Goal: Task Accomplishment & Management: Use online tool/utility

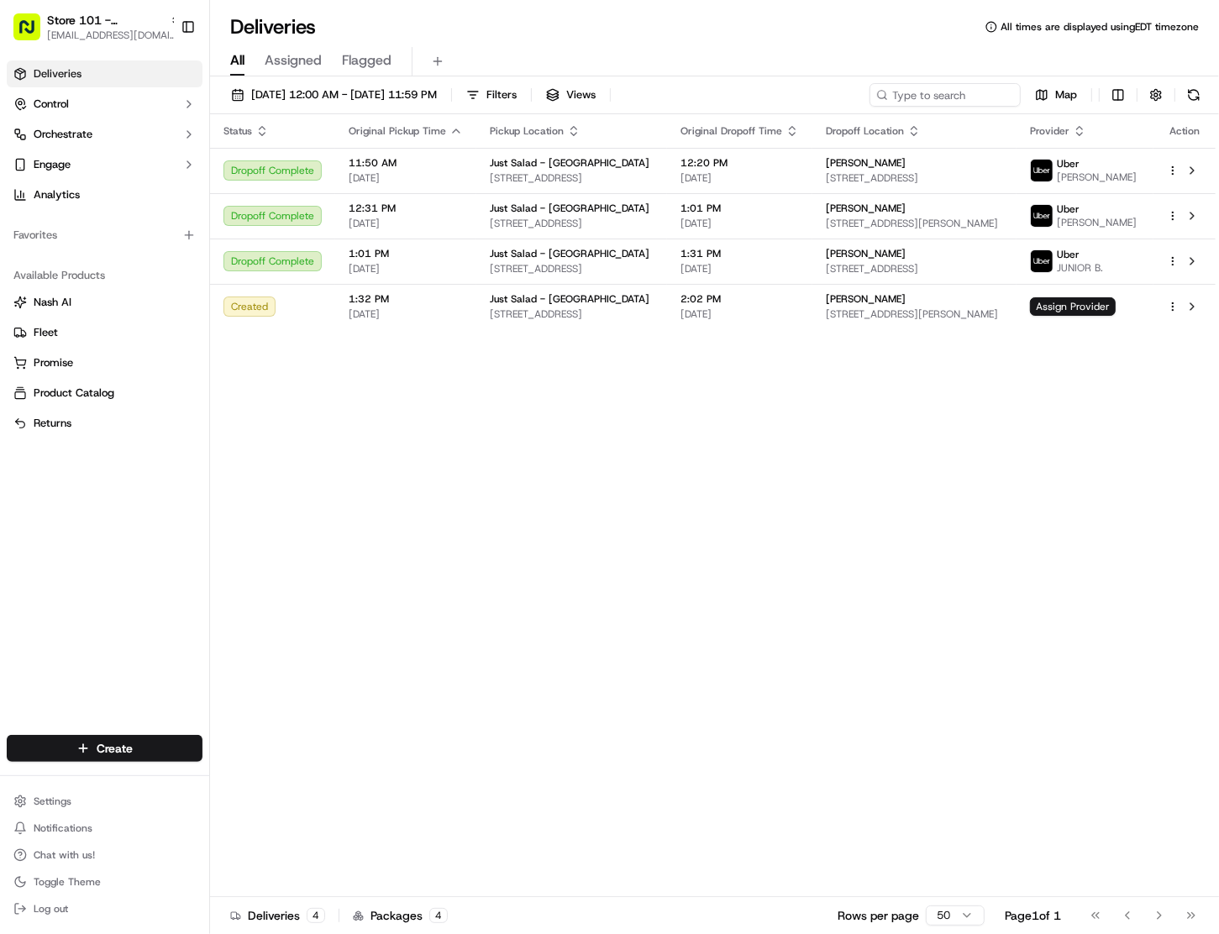
click at [753, 529] on div "Status Original Pickup Time Pickup Location Original Dropoff Time Dropoff Locat…" at bounding box center [712, 505] width 1005 height 783
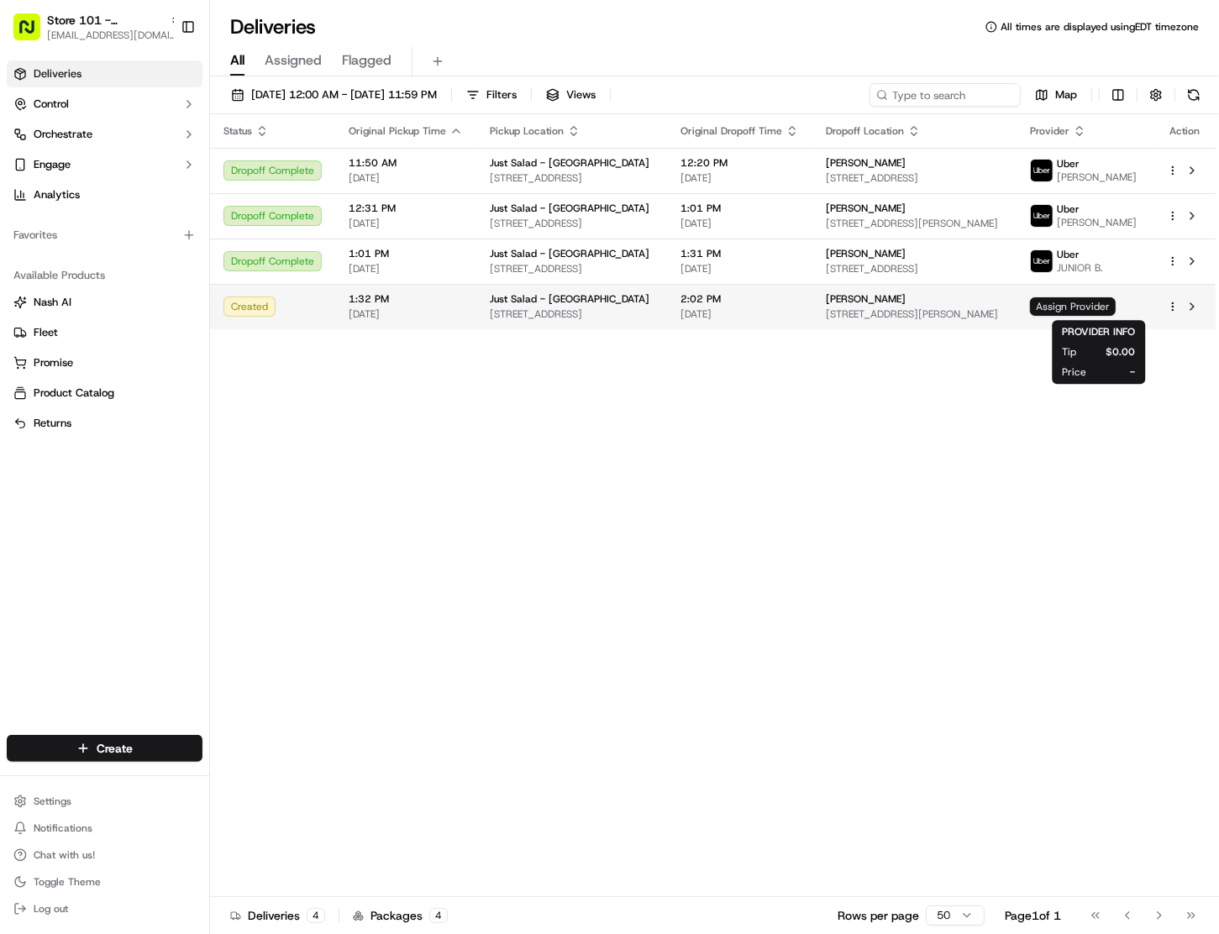
click at [1088, 302] on span "Assign Provider" at bounding box center [1073, 306] width 86 height 18
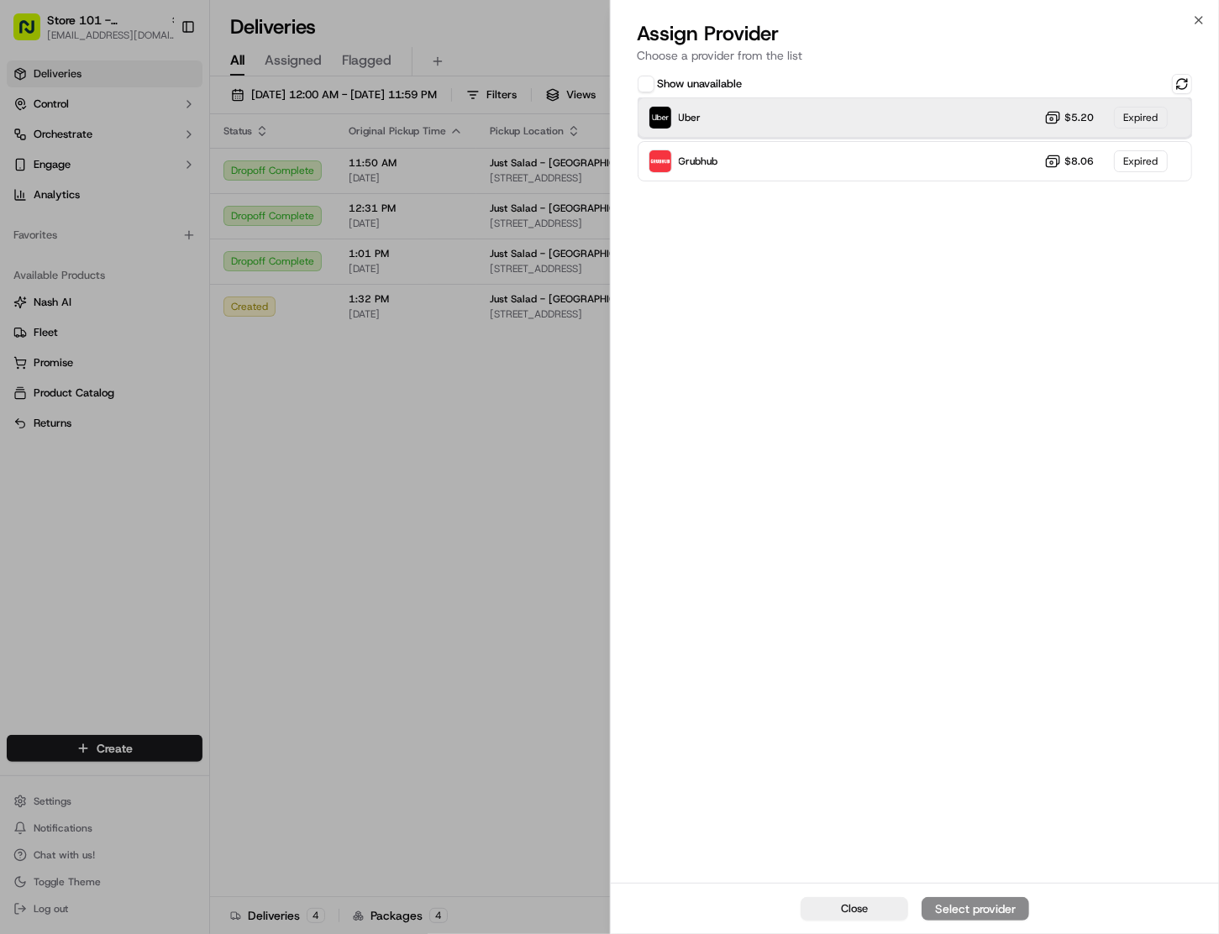
click at [984, 121] on div "Uber $5.20 Expired" at bounding box center [914, 117] width 555 height 40
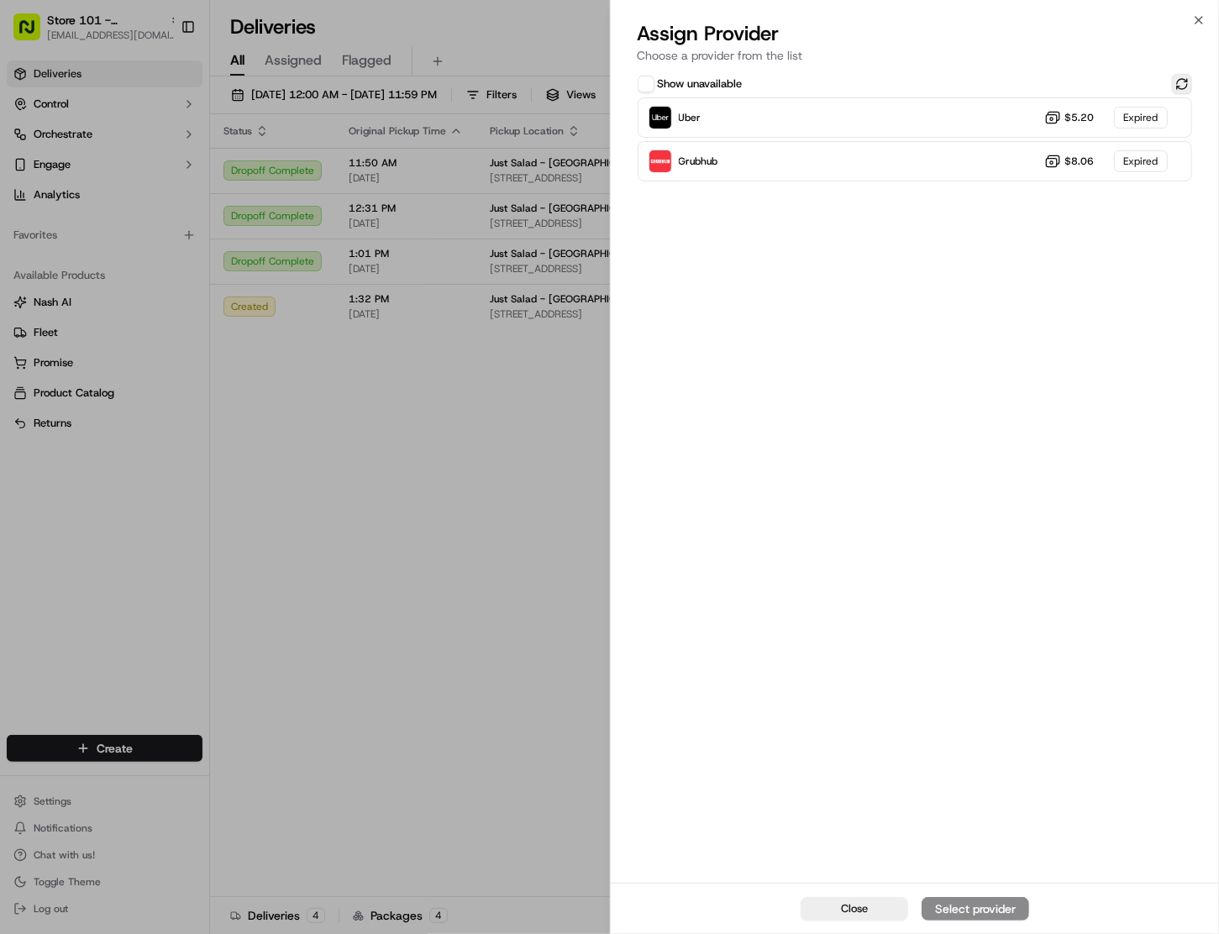
click at [1184, 83] on button at bounding box center [1182, 84] width 20 height 20
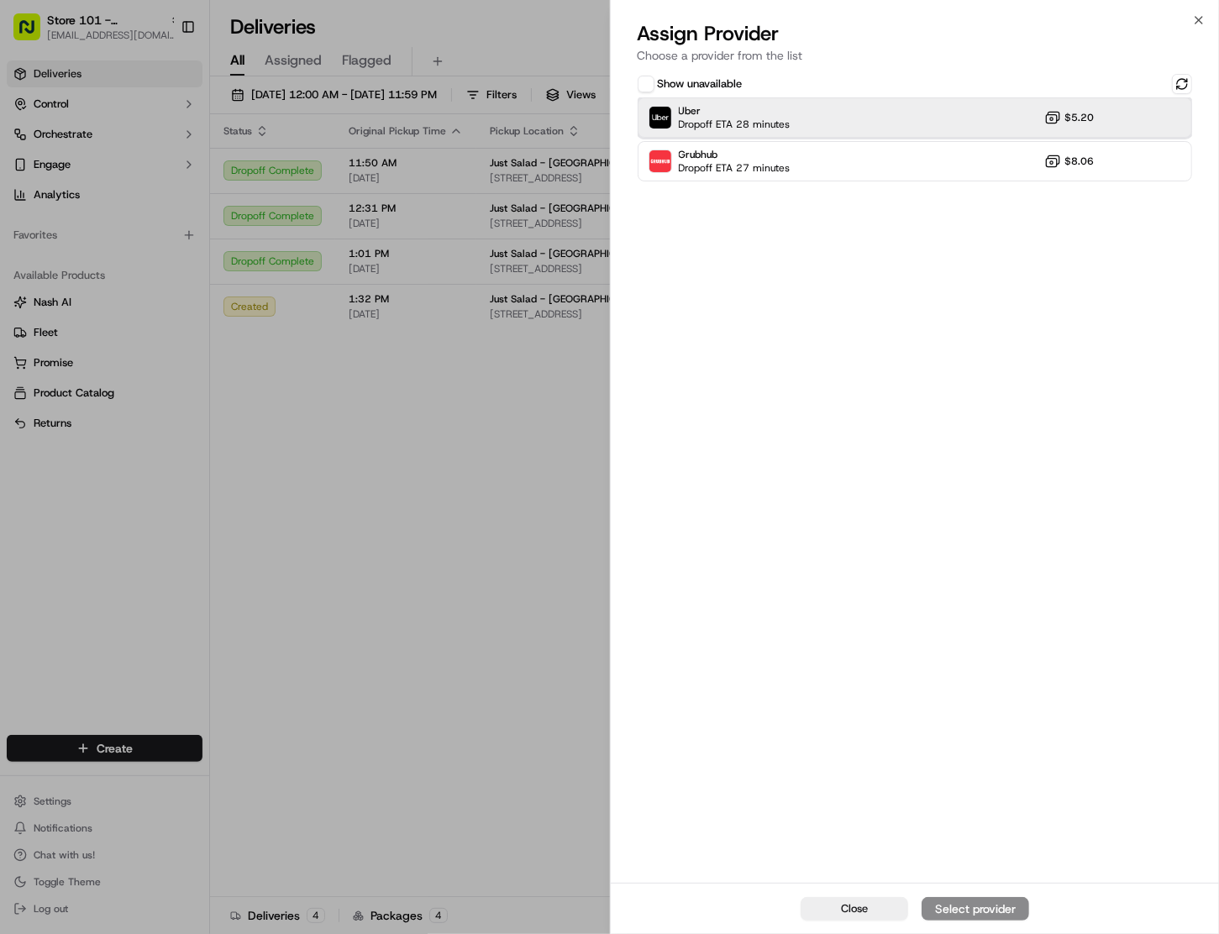
click at [815, 111] on div "Uber Dropoff ETA 28 minutes $5.20" at bounding box center [914, 117] width 555 height 40
click at [962, 909] on div "Assign Provider" at bounding box center [975, 908] width 82 height 17
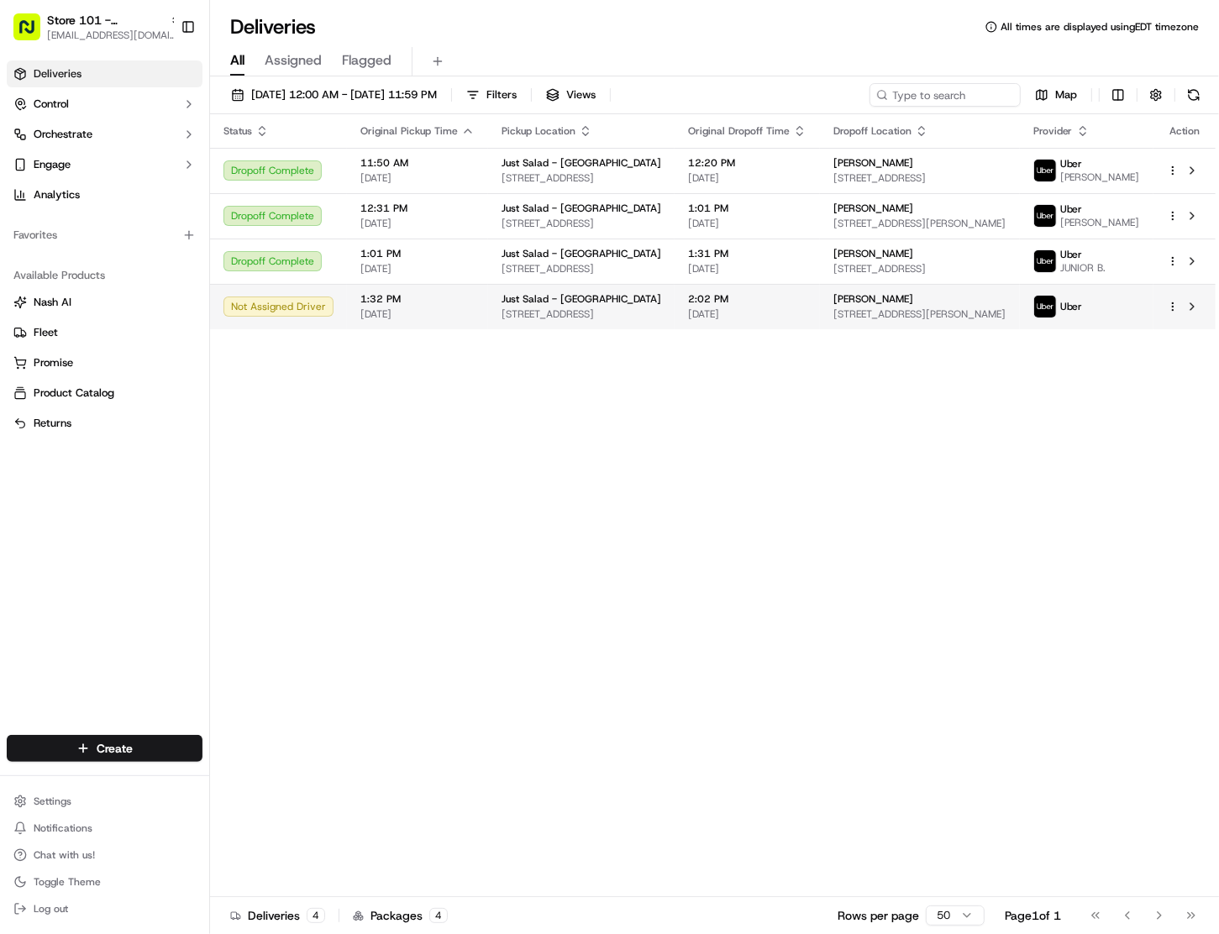
click at [978, 321] on span "11000 Holmberg Rd, Parkland, FL 33076, USA" at bounding box center [919, 313] width 172 height 13
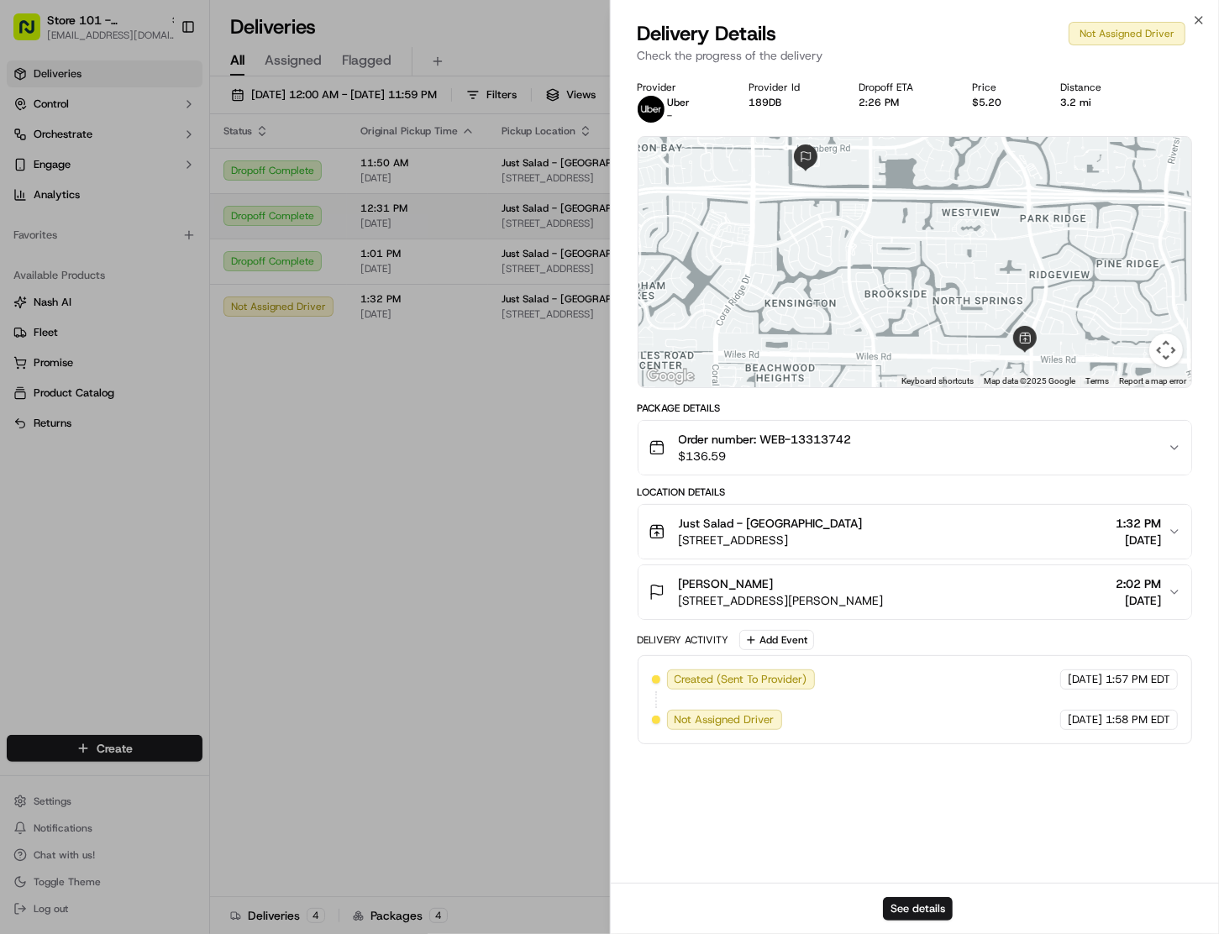
drag, startPoint x: 373, startPoint y: 471, endPoint x: 532, endPoint y: 245, distance: 276.6
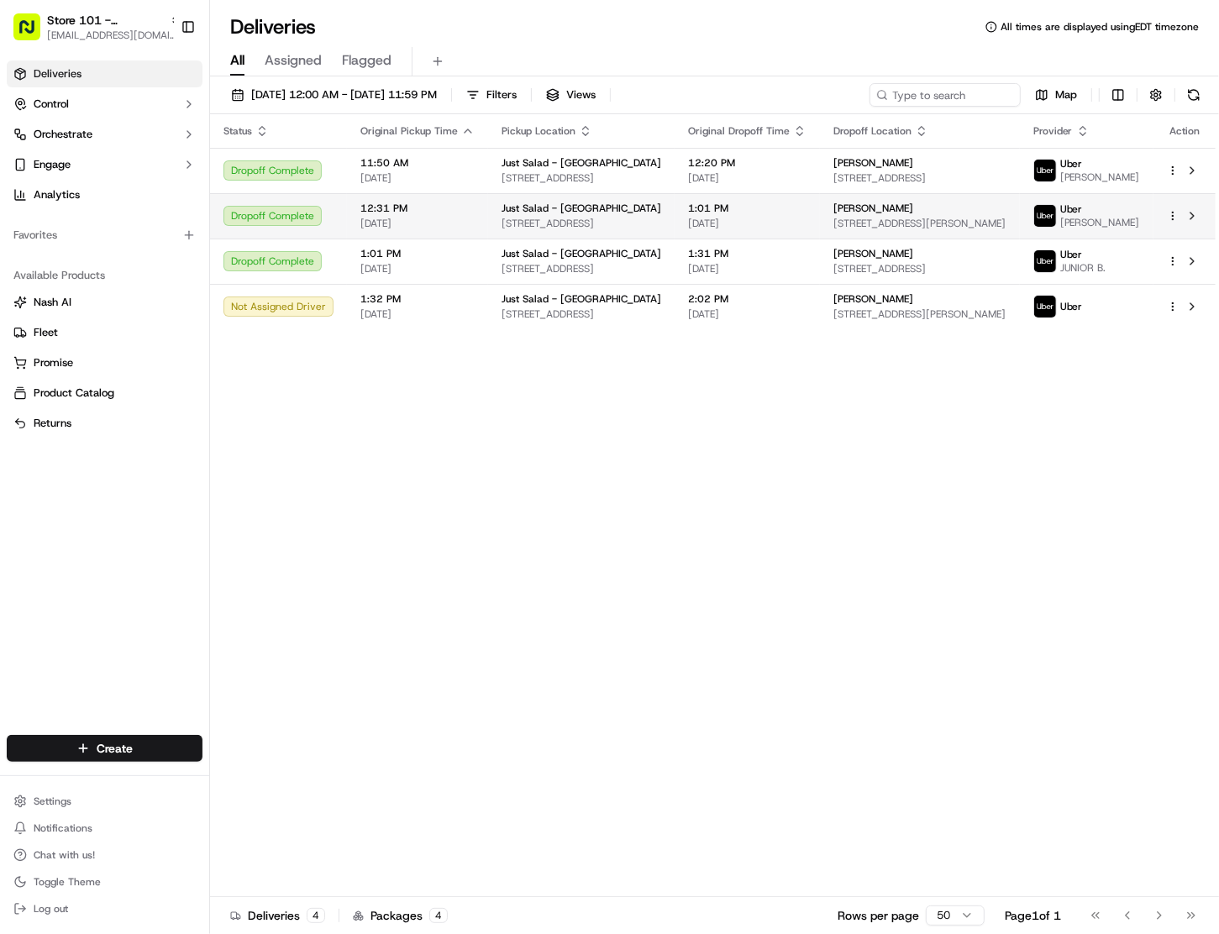
click at [878, 230] on span "11000 Holmberg Rd, Parkland, FL 33076, USA" at bounding box center [919, 223] width 172 height 13
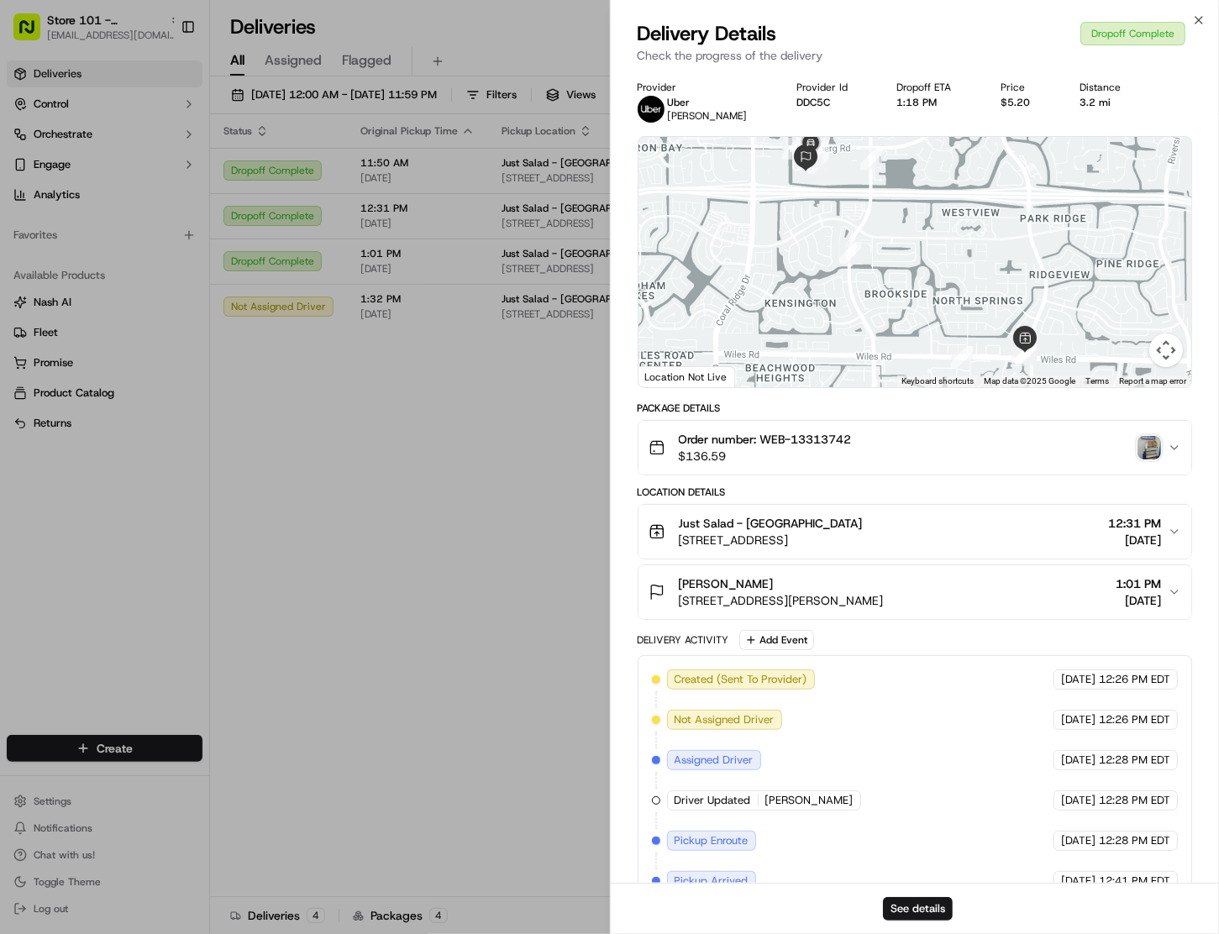
scroll to position [239, 0]
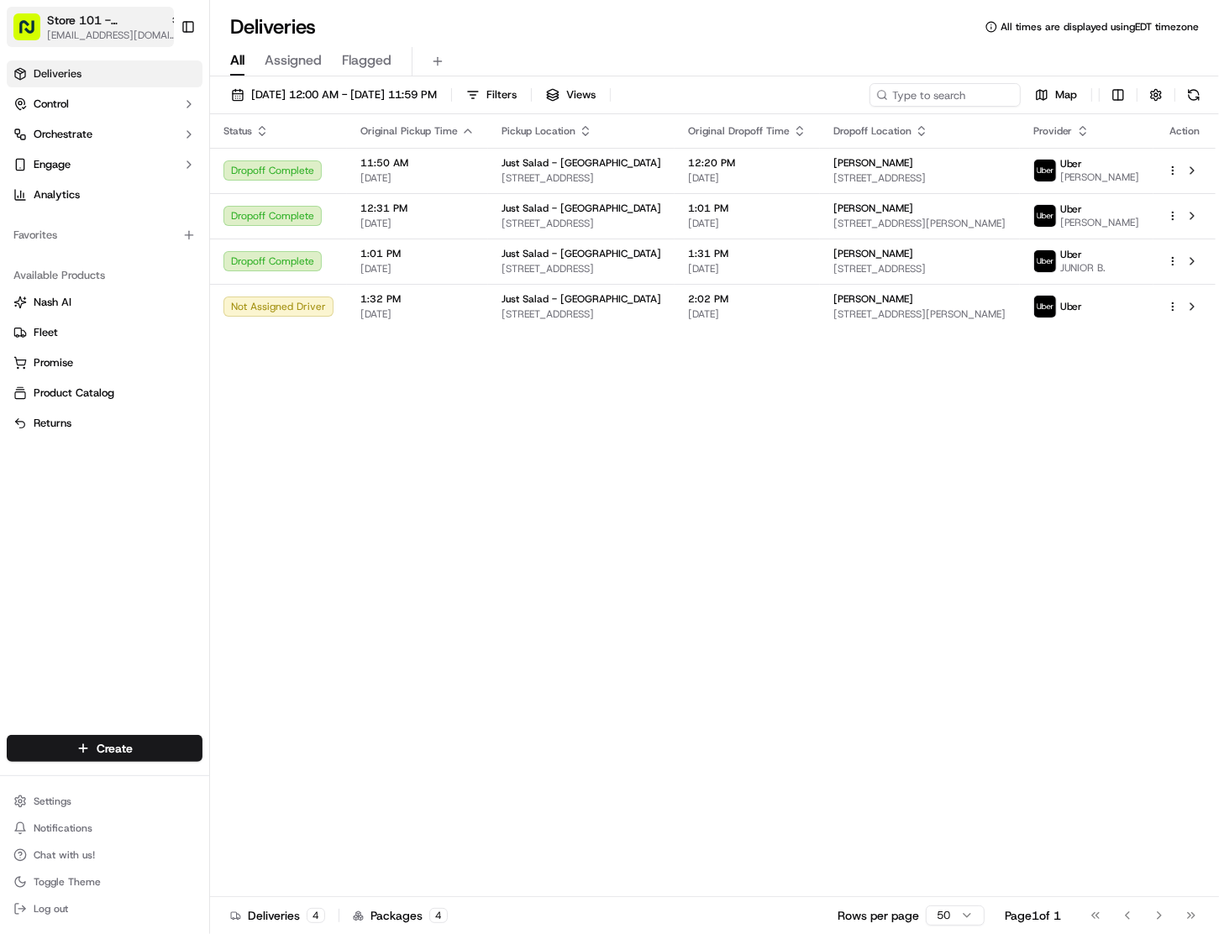
click at [147, 18] on span "Store 101 - [GEOGRAPHIC_DATA] (Just Salad)" at bounding box center [105, 20] width 116 height 17
type input "4"
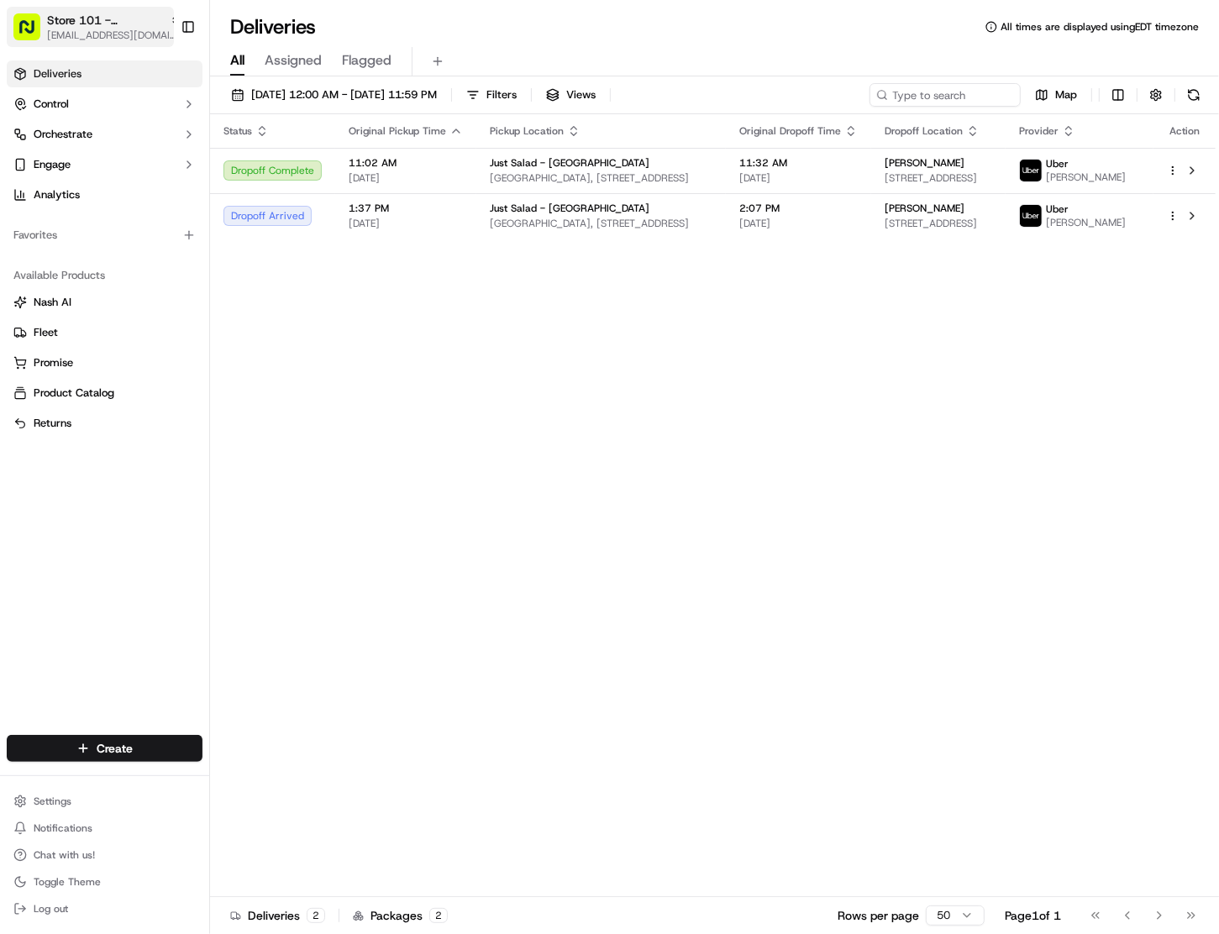
click at [147, 18] on span "Store 101 - [GEOGRAPHIC_DATA] (Just Salad)" at bounding box center [105, 20] width 116 height 17
drag, startPoint x: 130, startPoint y: 25, endPoint x: 109, endPoint y: 27, distance: 21.1
click at [127, 25] on span "Store 104 - Westport (Just Salad)" at bounding box center [105, 20] width 116 height 17
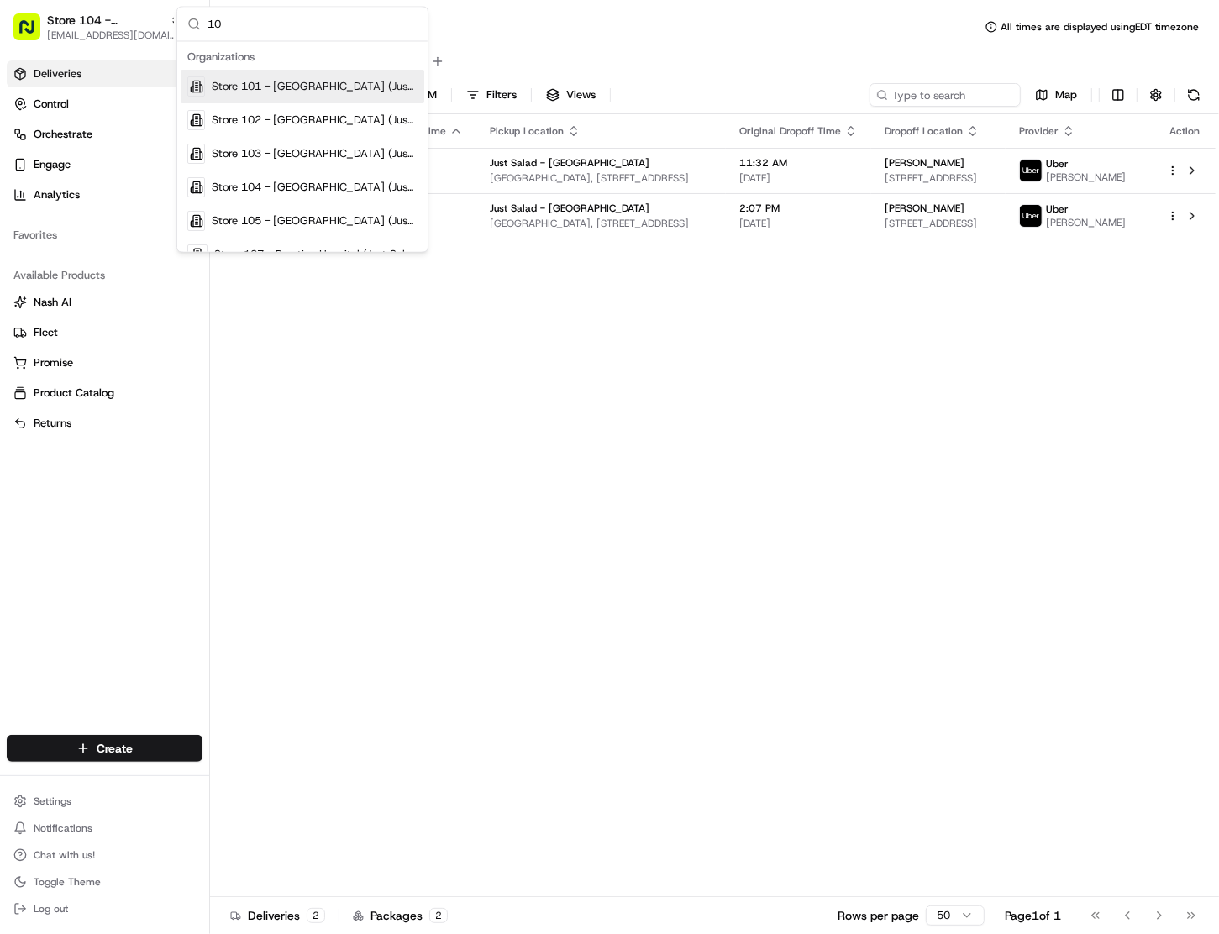
type input "101"
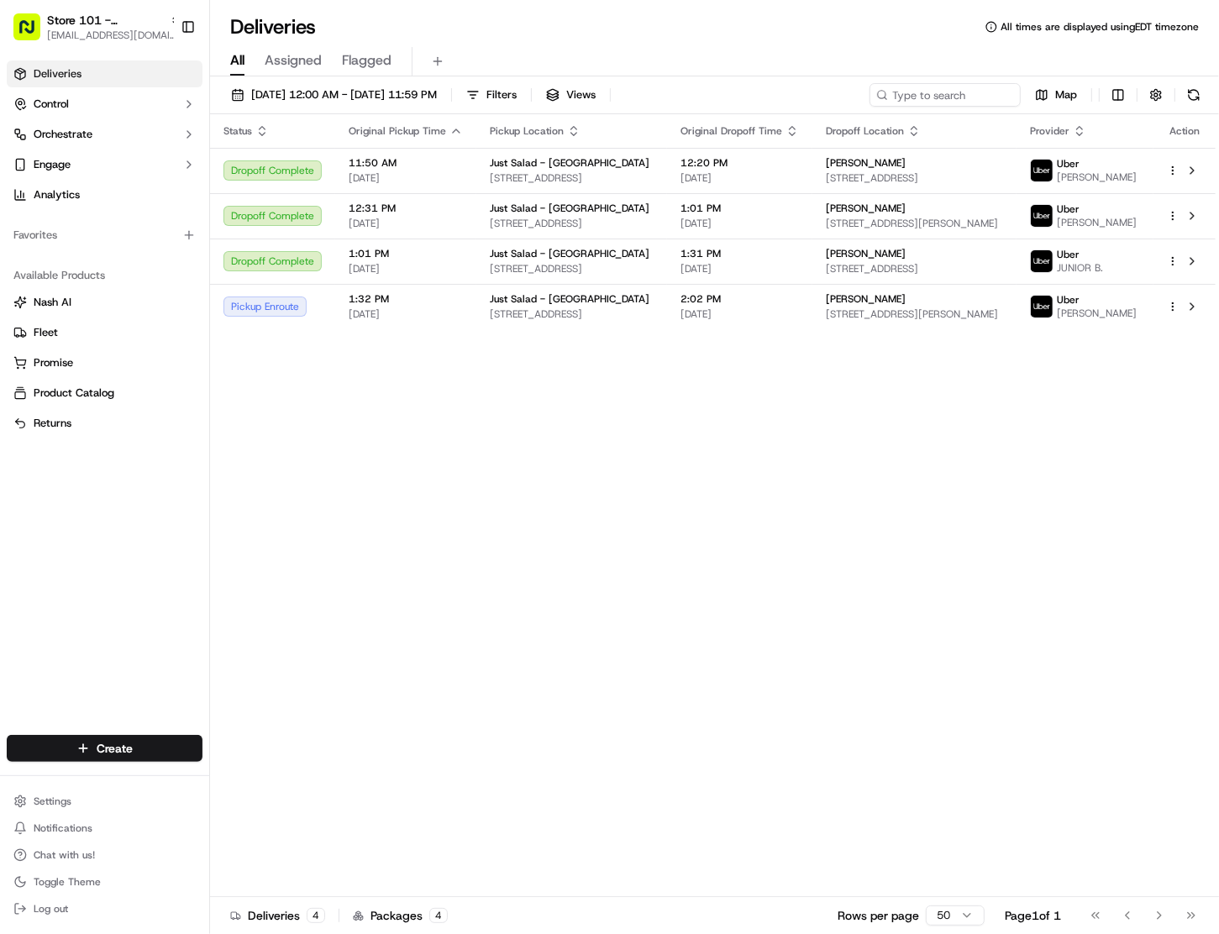
click at [832, 458] on div "Status Original Pickup Time Pickup Location Original Dropoff Time Dropoff Locat…" at bounding box center [712, 505] width 1005 height 783
click at [928, 306] on div "Rachael G" at bounding box center [914, 298] width 177 height 13
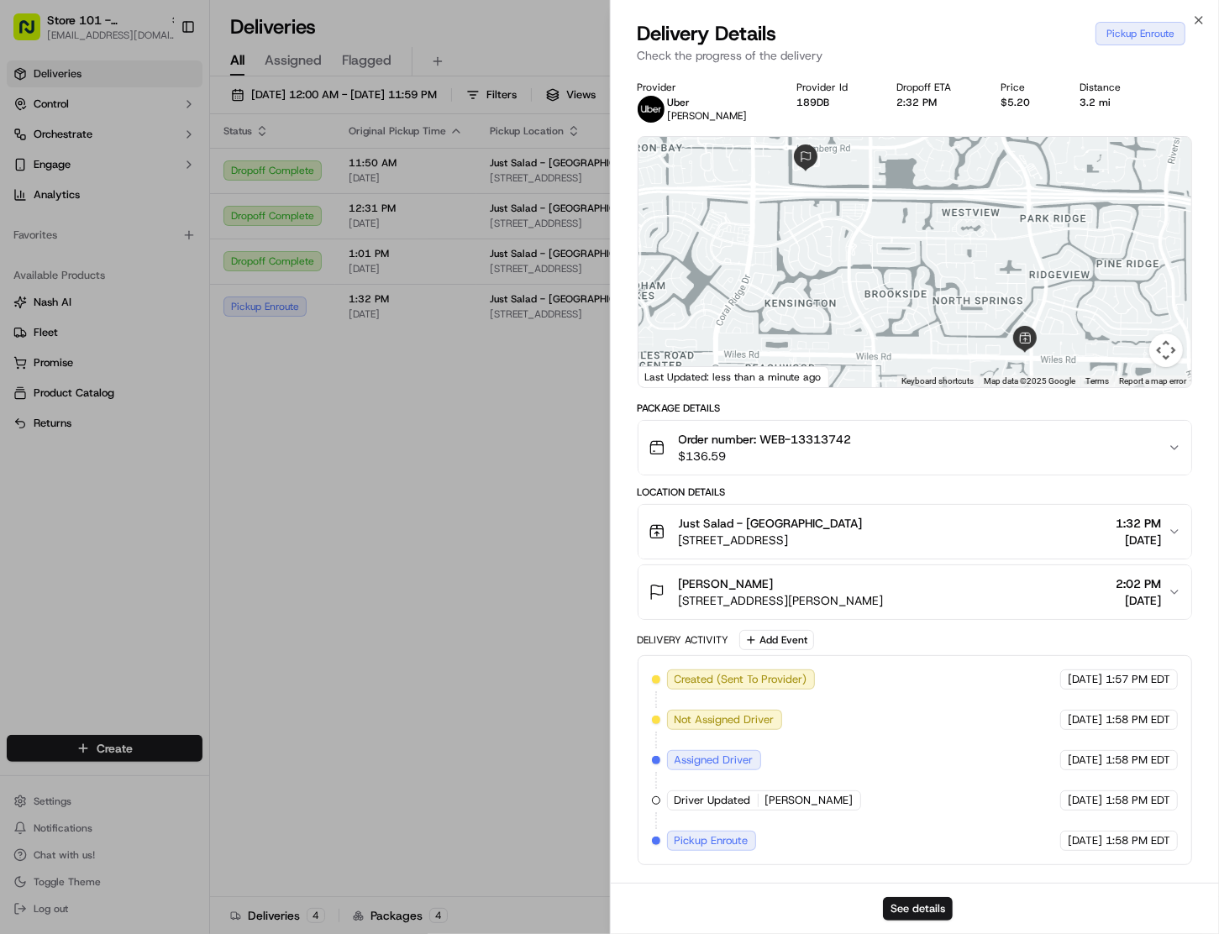
drag, startPoint x: 472, startPoint y: 565, endPoint x: 474, endPoint y: 546, distance: 19.5
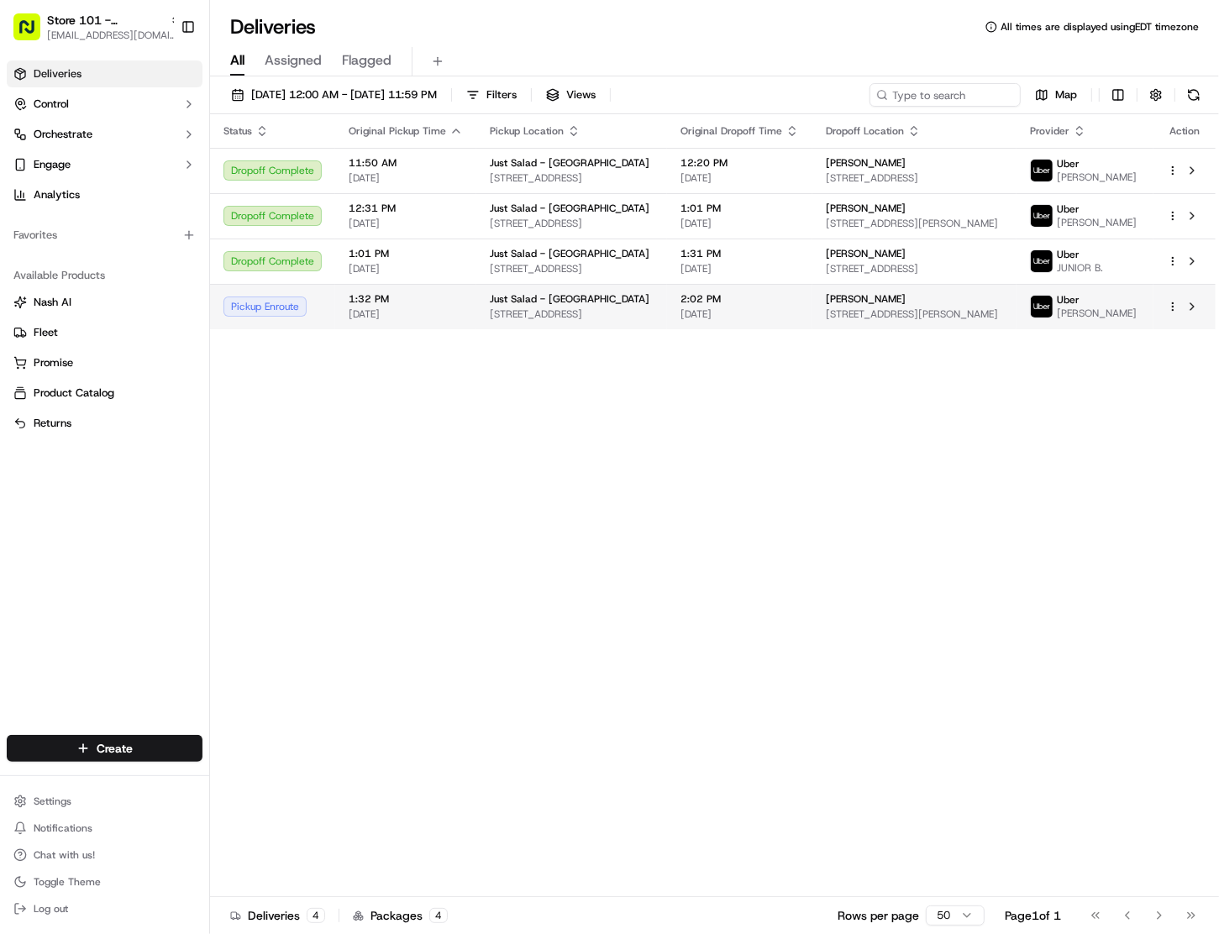
click at [874, 321] on span "11000 Holmberg Rd, Parkland, FL 33076, USA" at bounding box center [914, 313] width 177 height 13
drag, startPoint x: 448, startPoint y: 488, endPoint x: 451, endPoint y: 471, distance: 17.1
click at [855, 321] on span "11000 Holmberg Rd, Parkland, FL 33076, USA" at bounding box center [914, 313] width 177 height 13
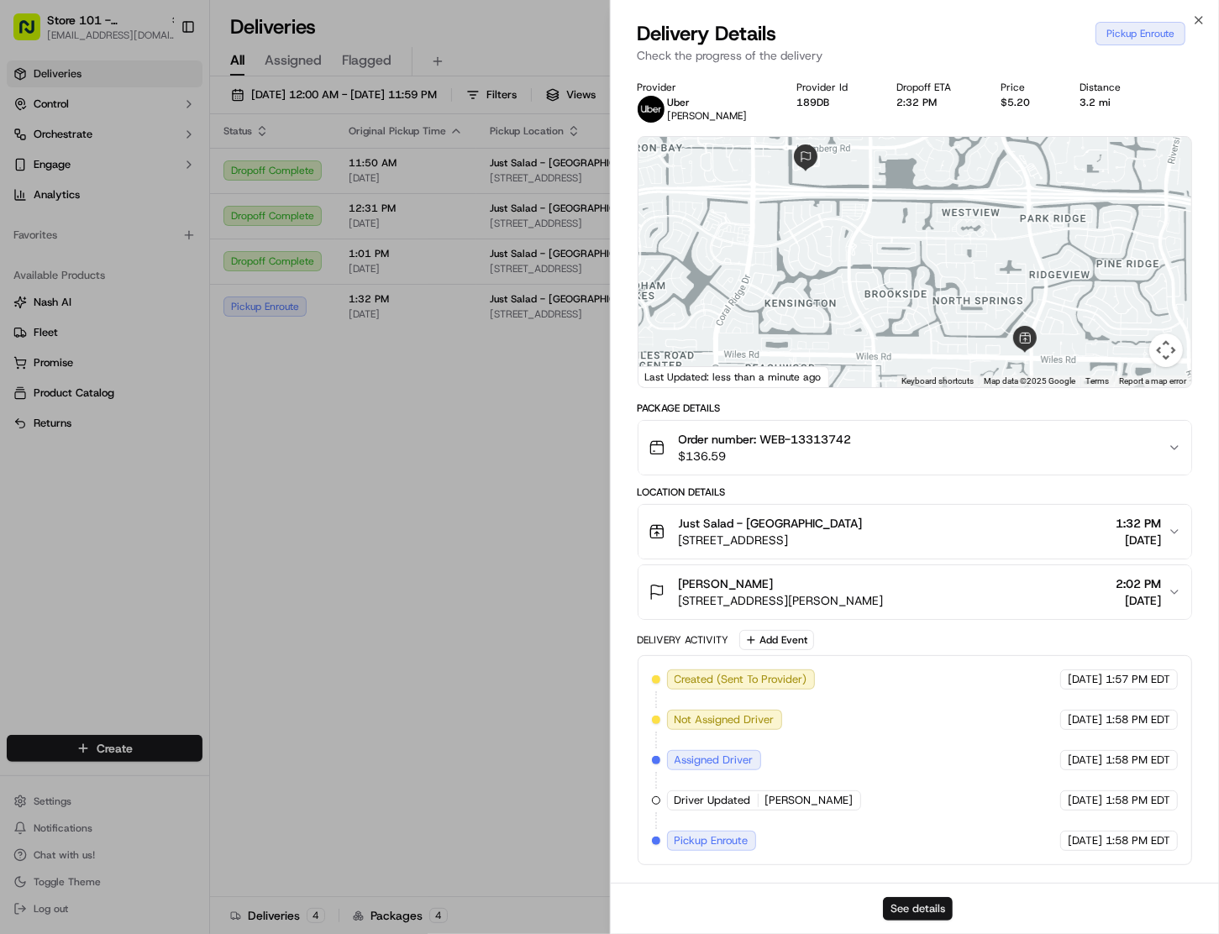
click at [919, 902] on button "See details" at bounding box center [918, 909] width 70 height 24
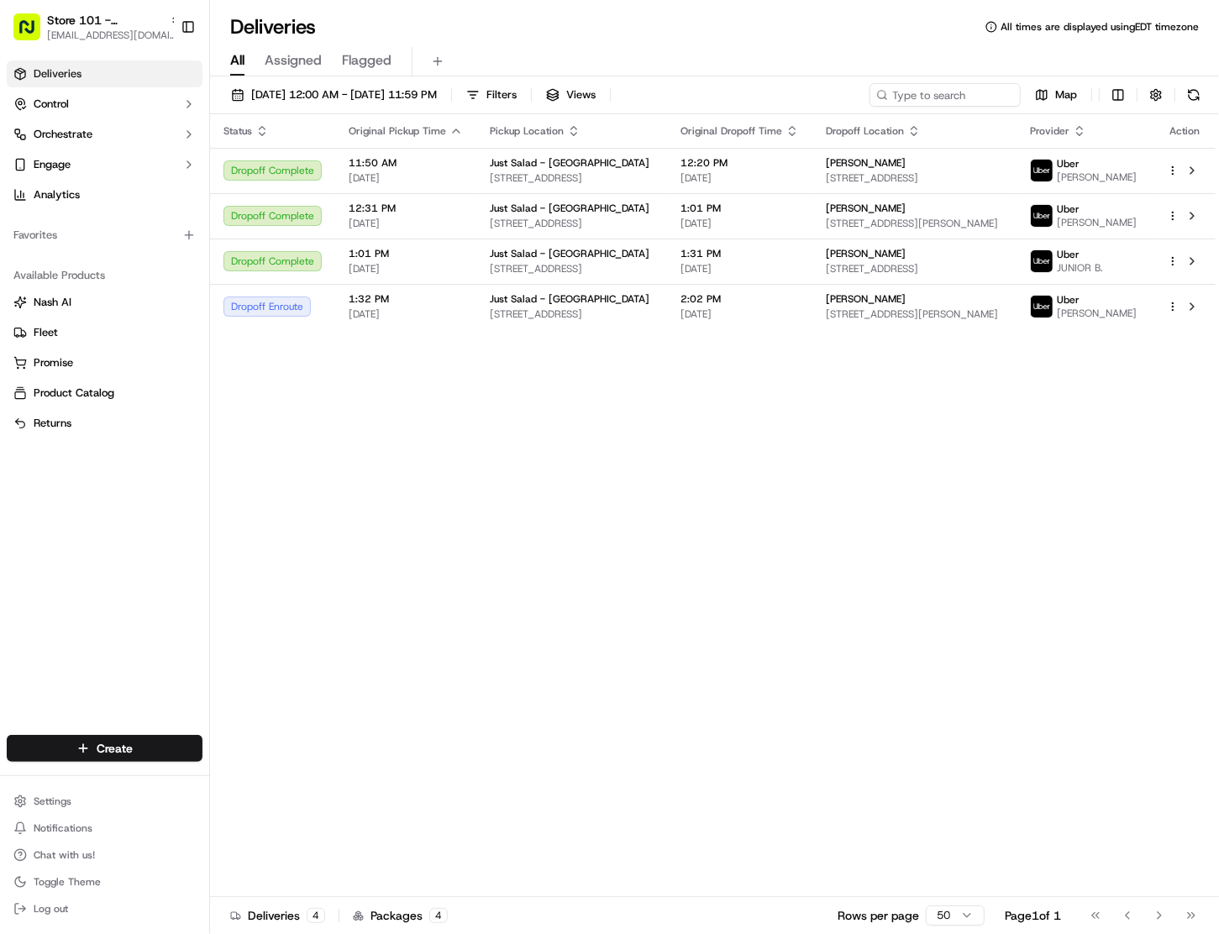
drag, startPoint x: 598, startPoint y: 526, endPoint x: 604, endPoint y: 509, distance: 17.8
click at [598, 526] on div "Status Original Pickup Time Pickup Location Original Dropoff Time Dropoff Locat…" at bounding box center [712, 505] width 1005 height 783
click at [114, 25] on span "Store 101 - [GEOGRAPHIC_DATA] (Just Salad)" at bounding box center [105, 20] width 116 height 17
type input "41"
click at [267, 80] on span "Store 41 - Fort Lauderdale (Just Salad)" at bounding box center [314, 87] width 205 height 15
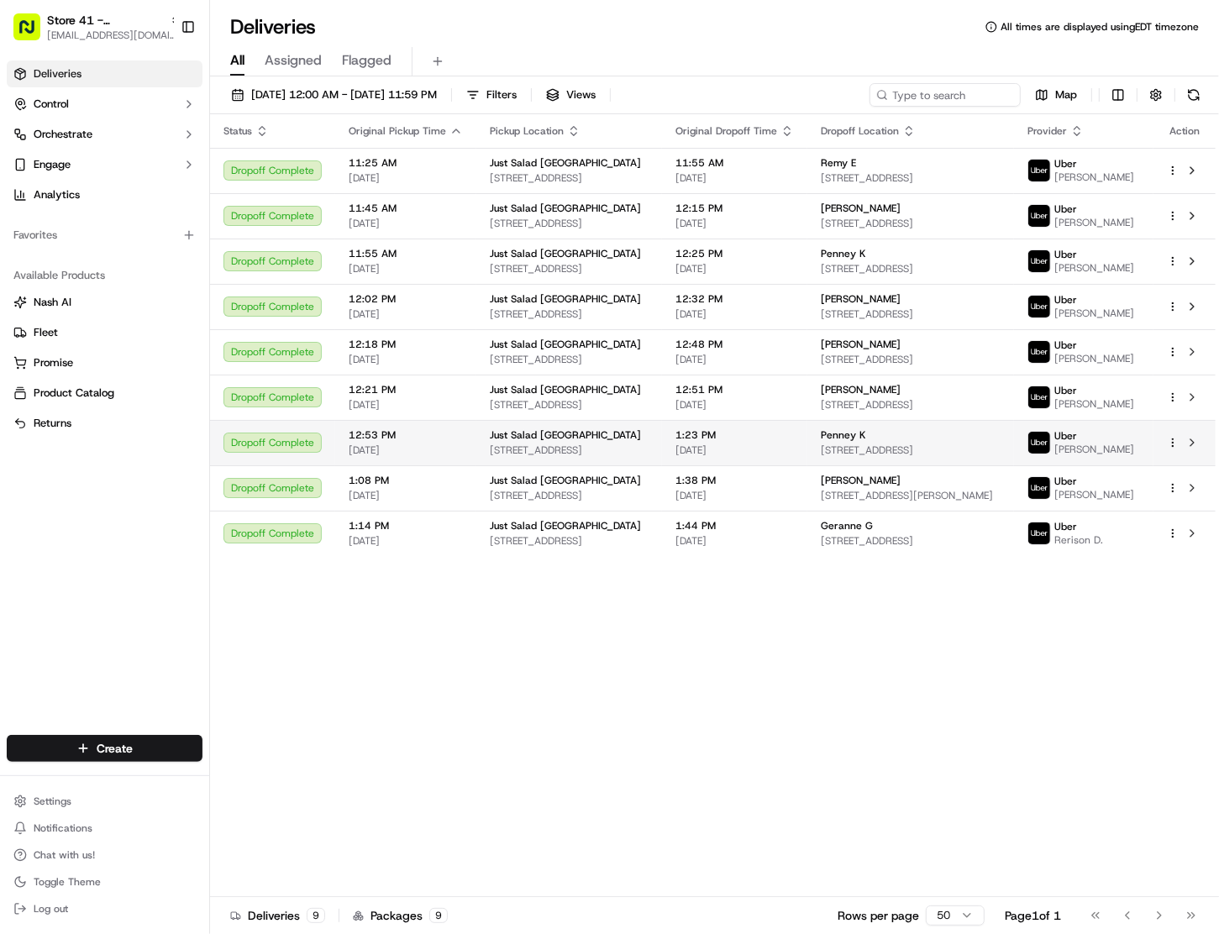
click at [862, 457] on span "800 Corporate Dr #408, Fort Lauderdale, FL 33334, USA" at bounding box center [910, 449] width 181 height 13
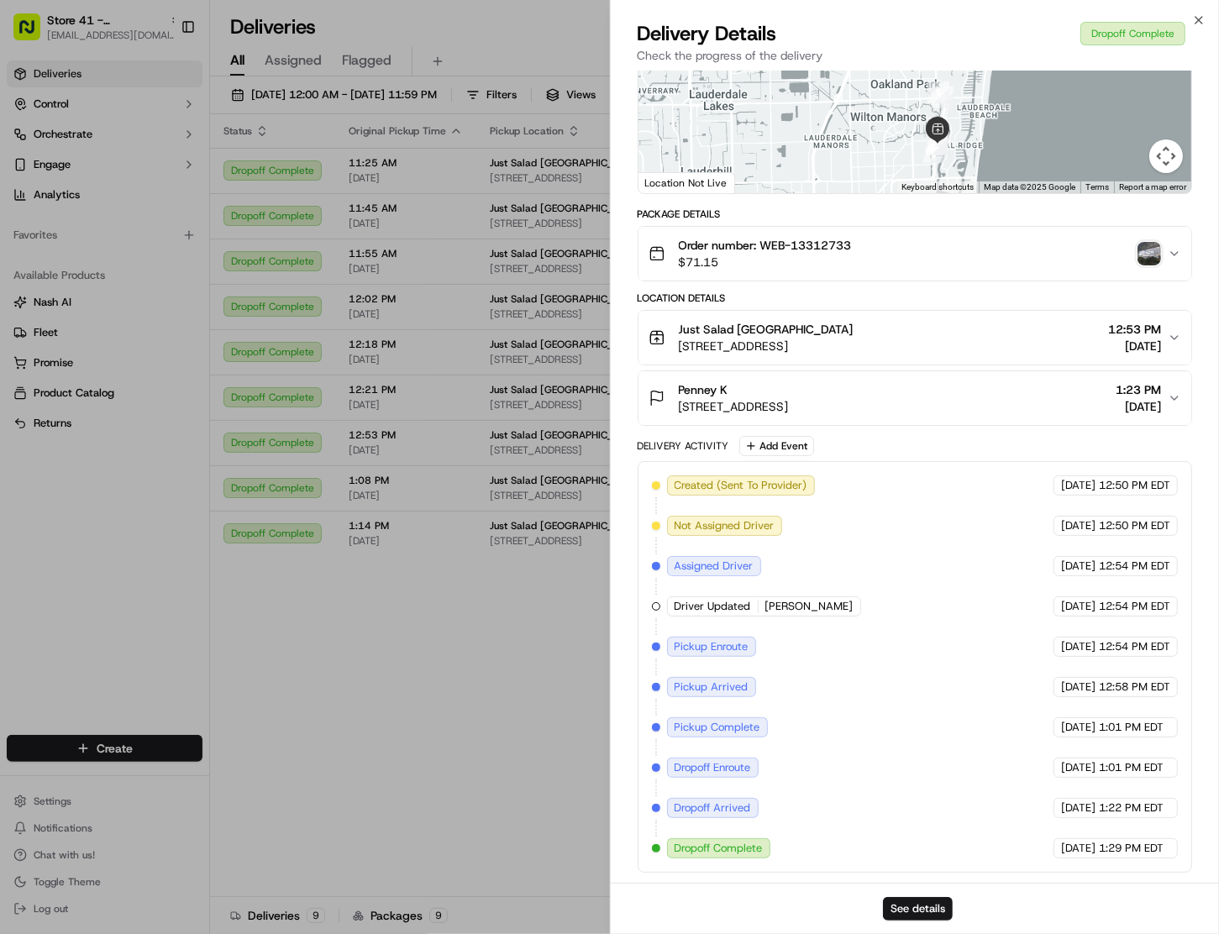
scroll to position [0, 0]
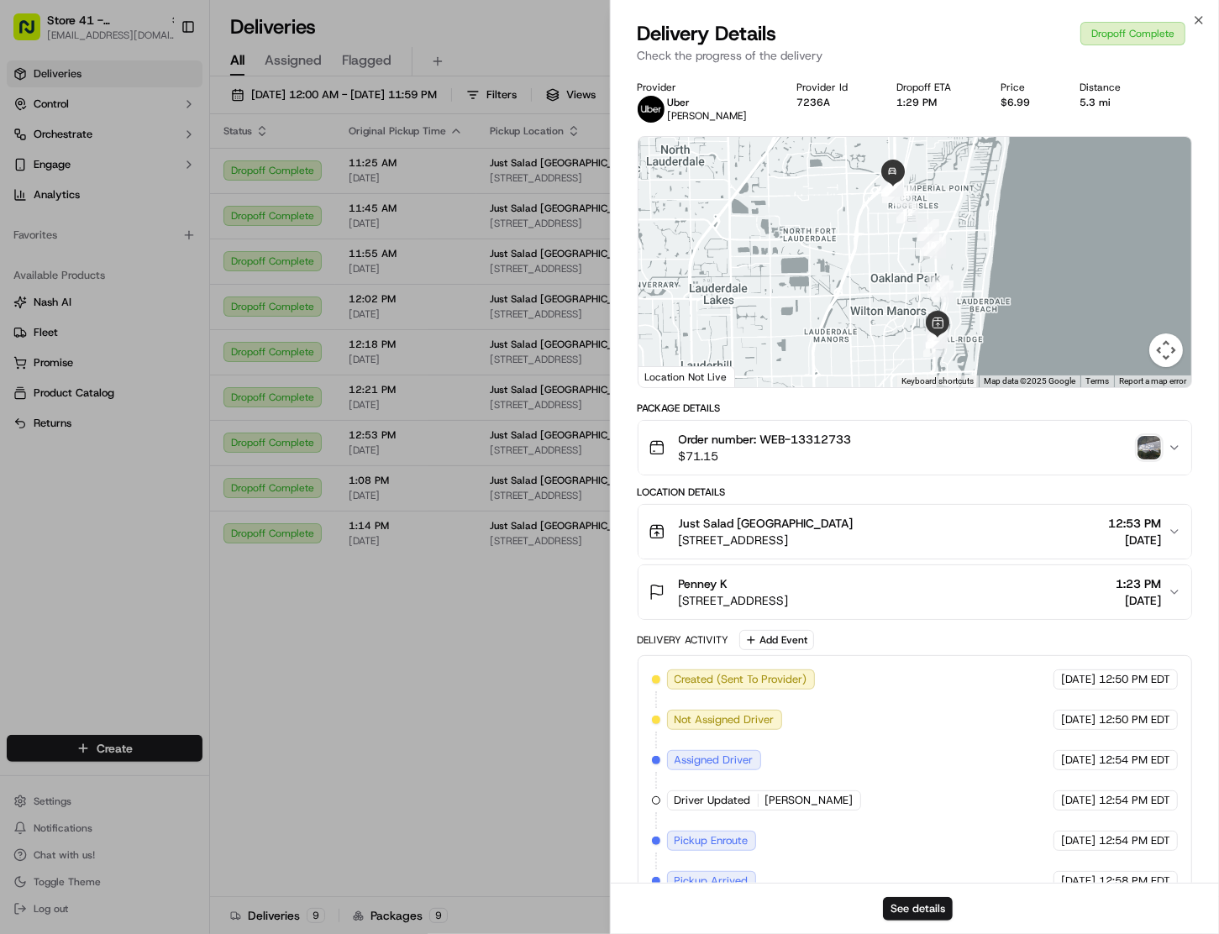
click at [826, 439] on span "Order number: WEB-13312733" at bounding box center [765, 439] width 173 height 17
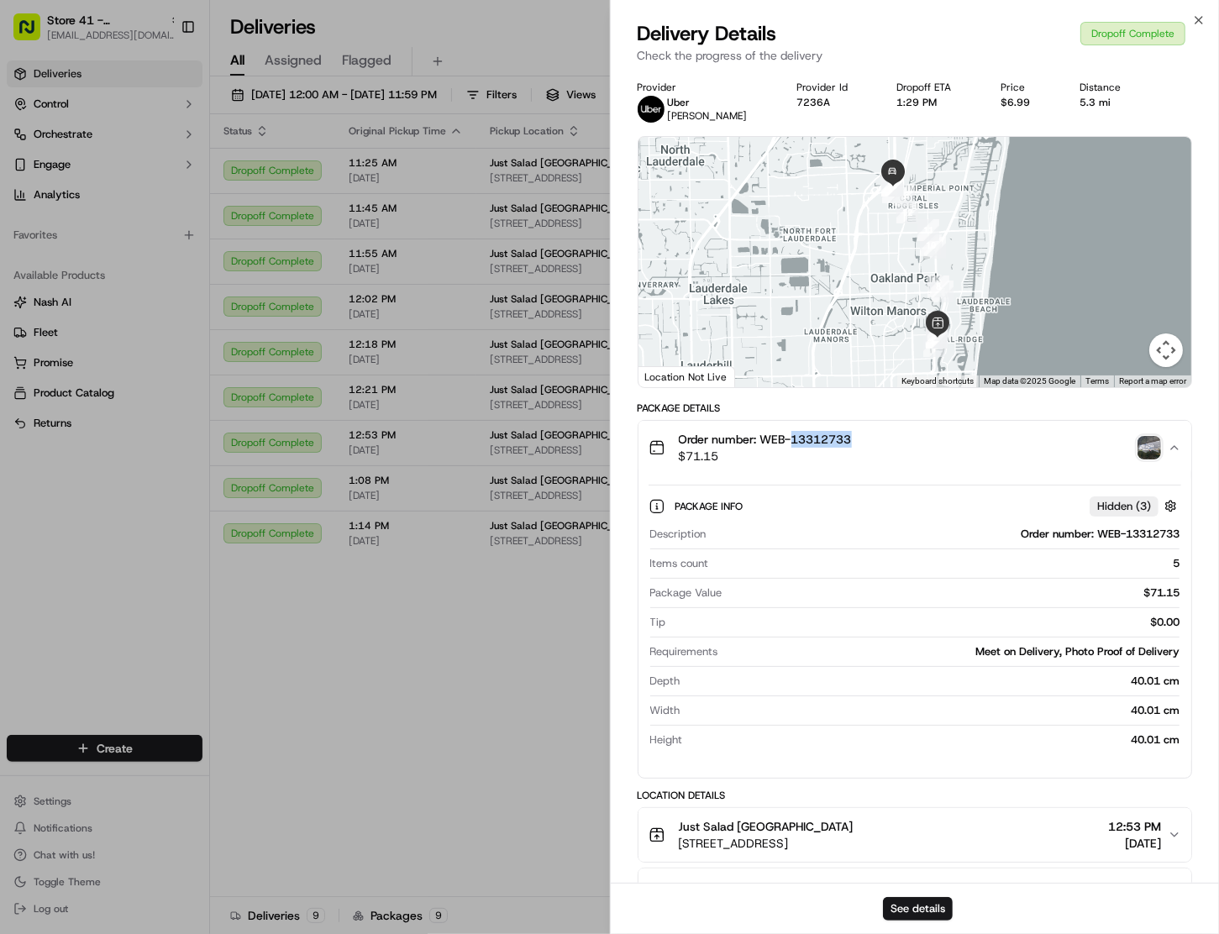
copy span "13312733"
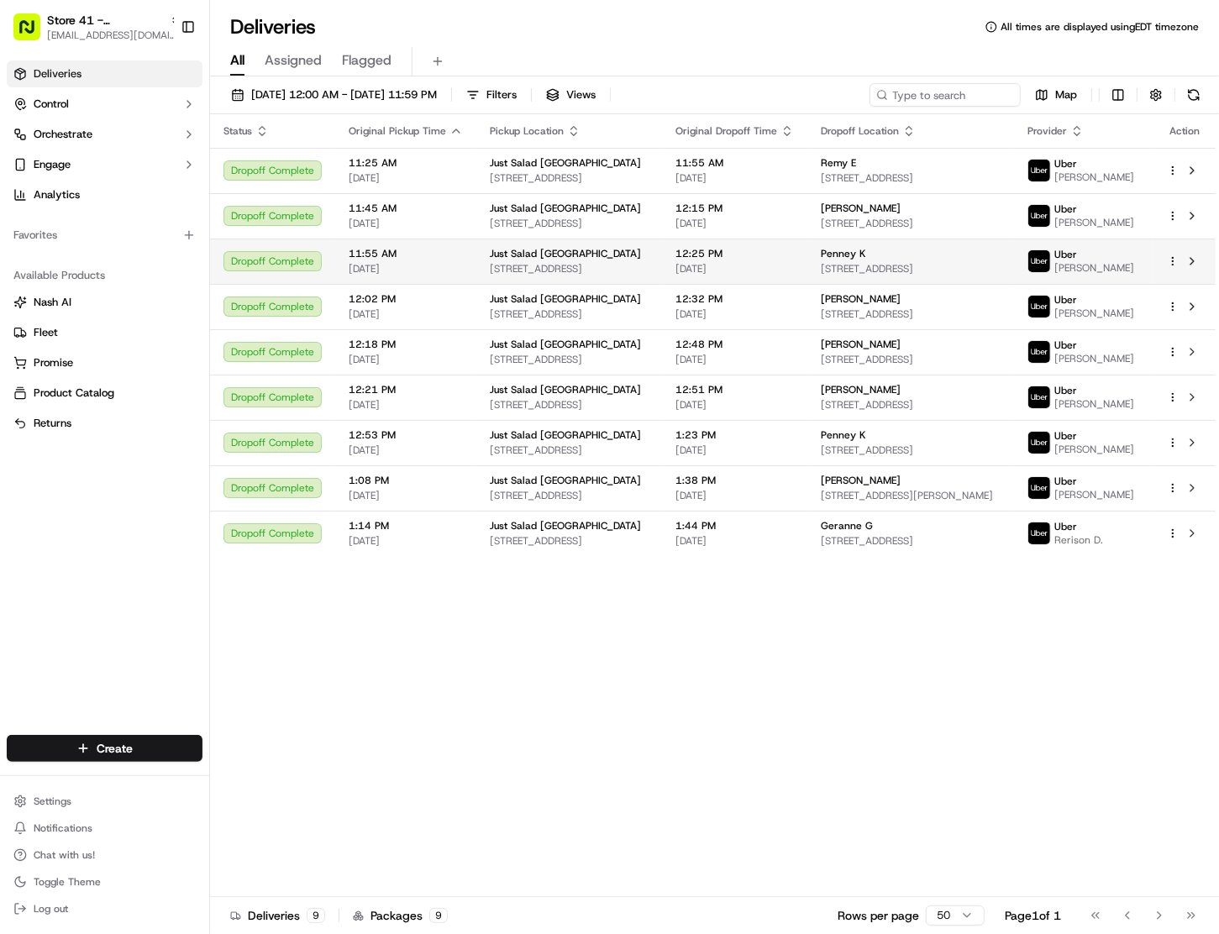
click at [915, 244] on td "Penney K 800 Corporate Dr #408, Fort Lauderdale, FL 33334, USA" at bounding box center [910, 261] width 207 height 45
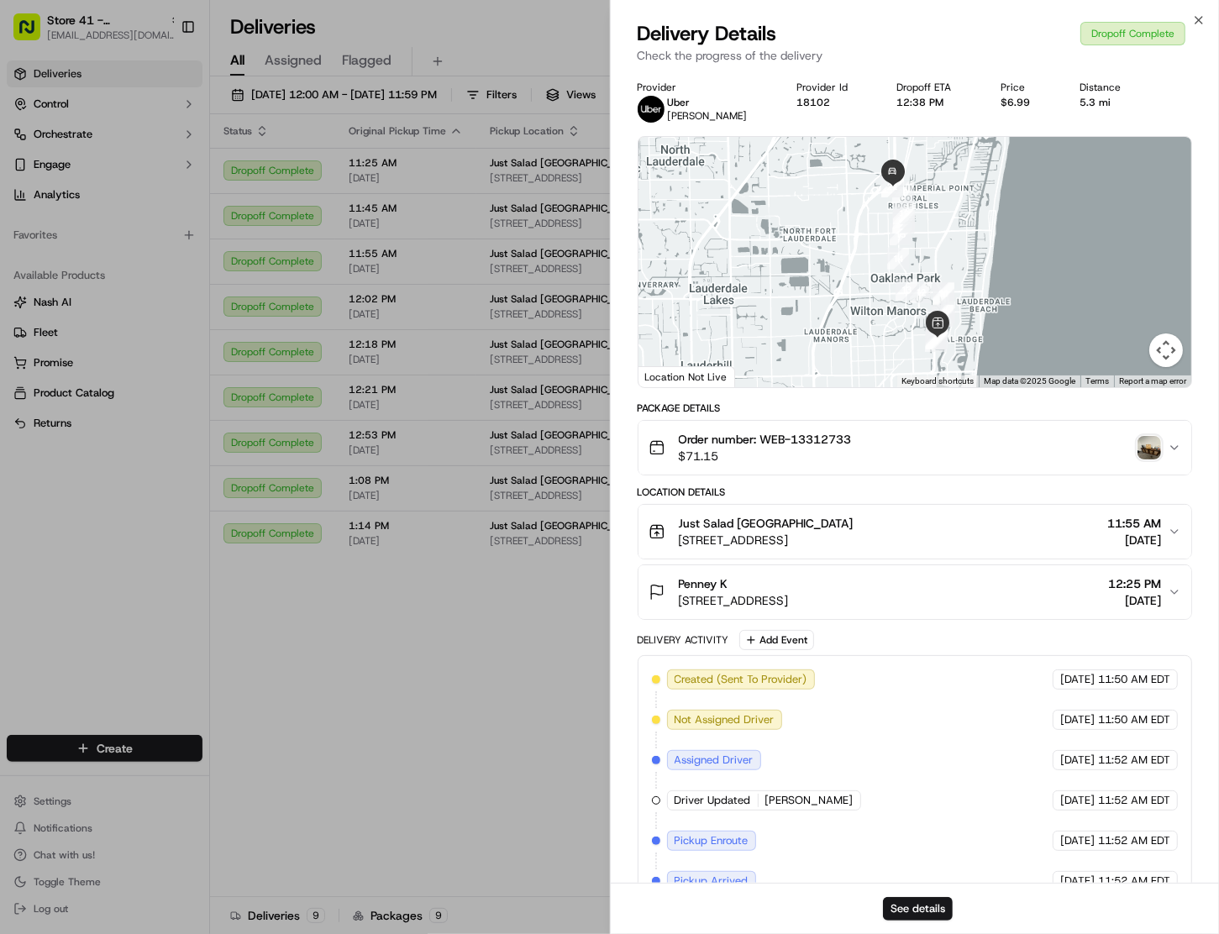
click at [1150, 453] on img "button" at bounding box center [1149, 448] width 24 height 24
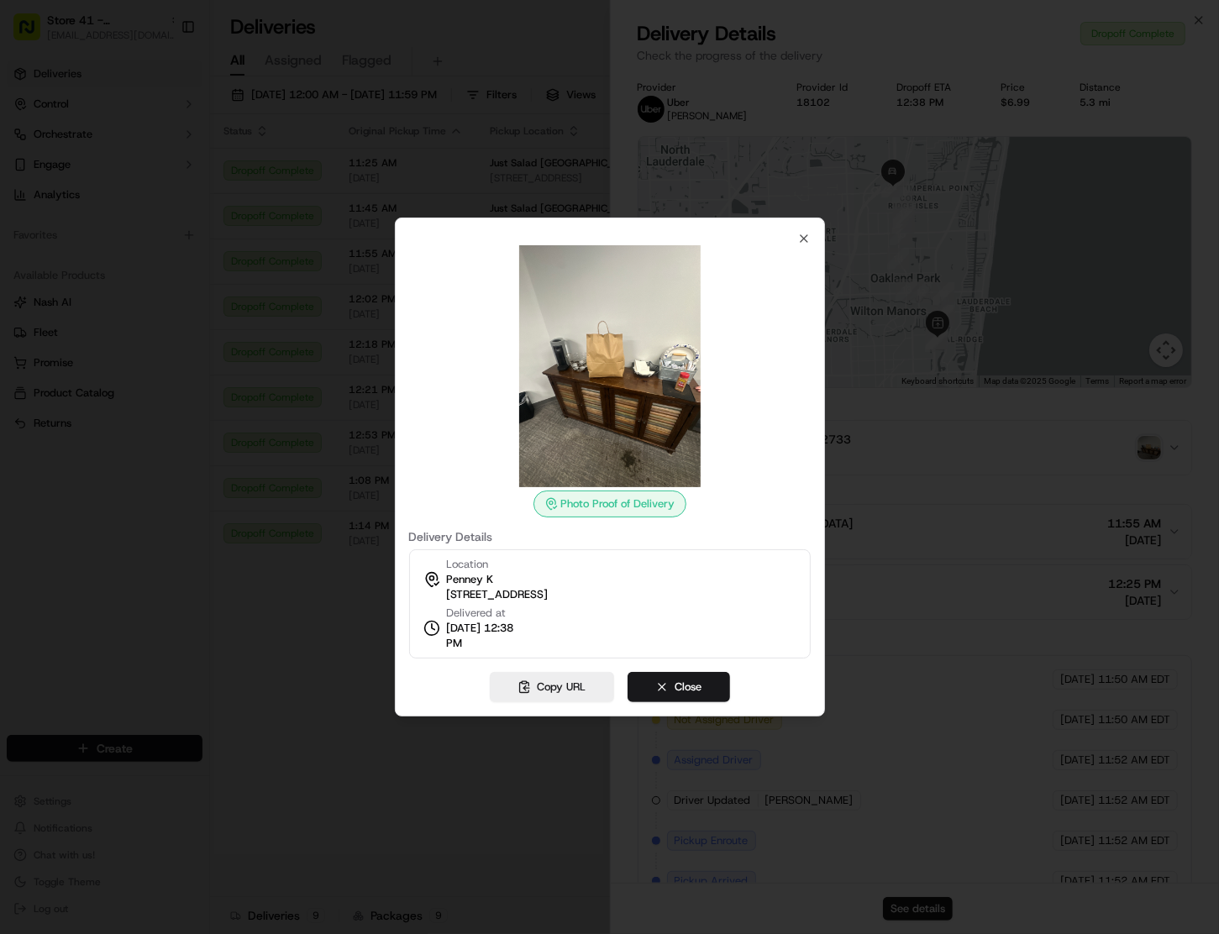
click at [934, 524] on div at bounding box center [609, 467] width 1219 height 934
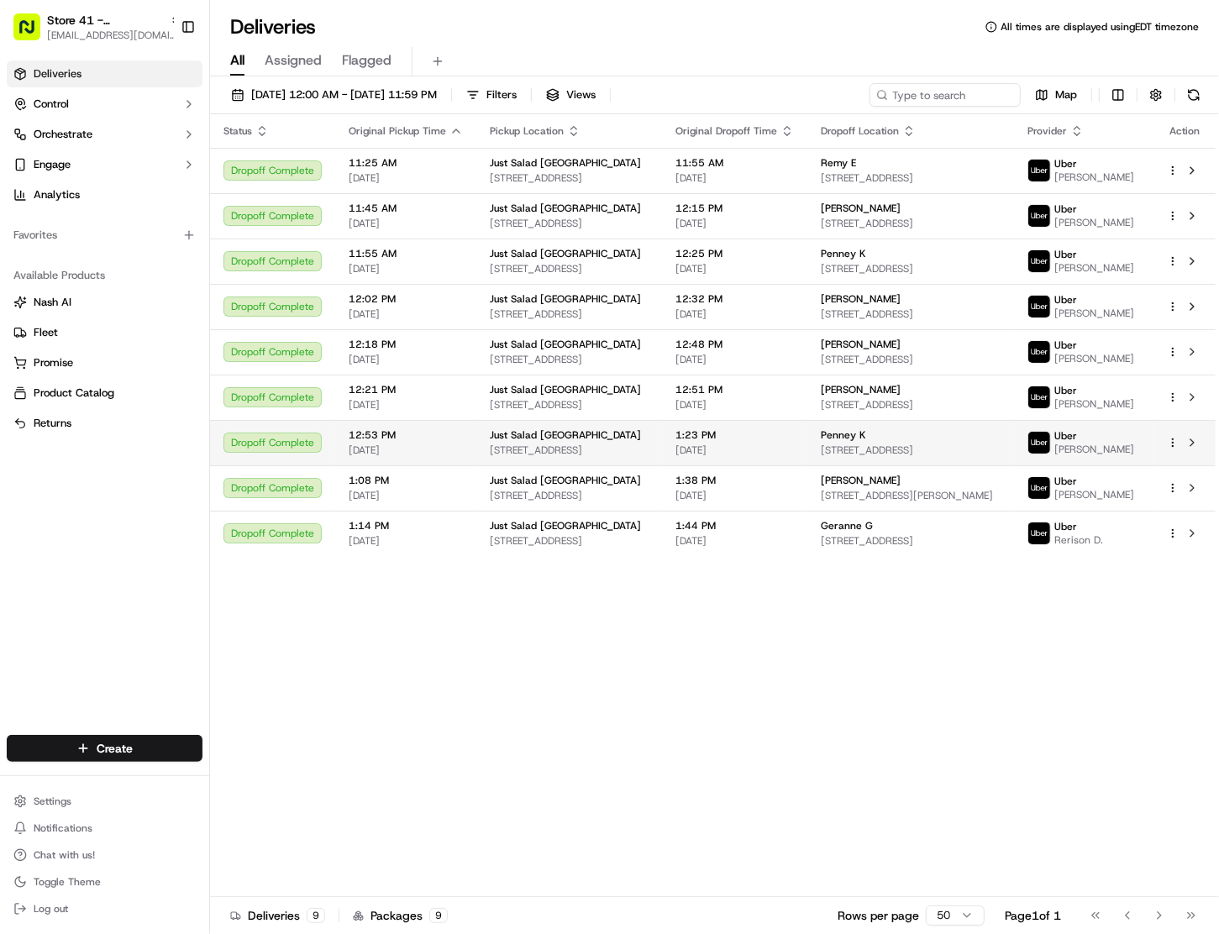
click at [905, 457] on span "800 Corporate Dr #408, Fort Lauderdale, FL 33334, USA" at bounding box center [910, 449] width 181 height 13
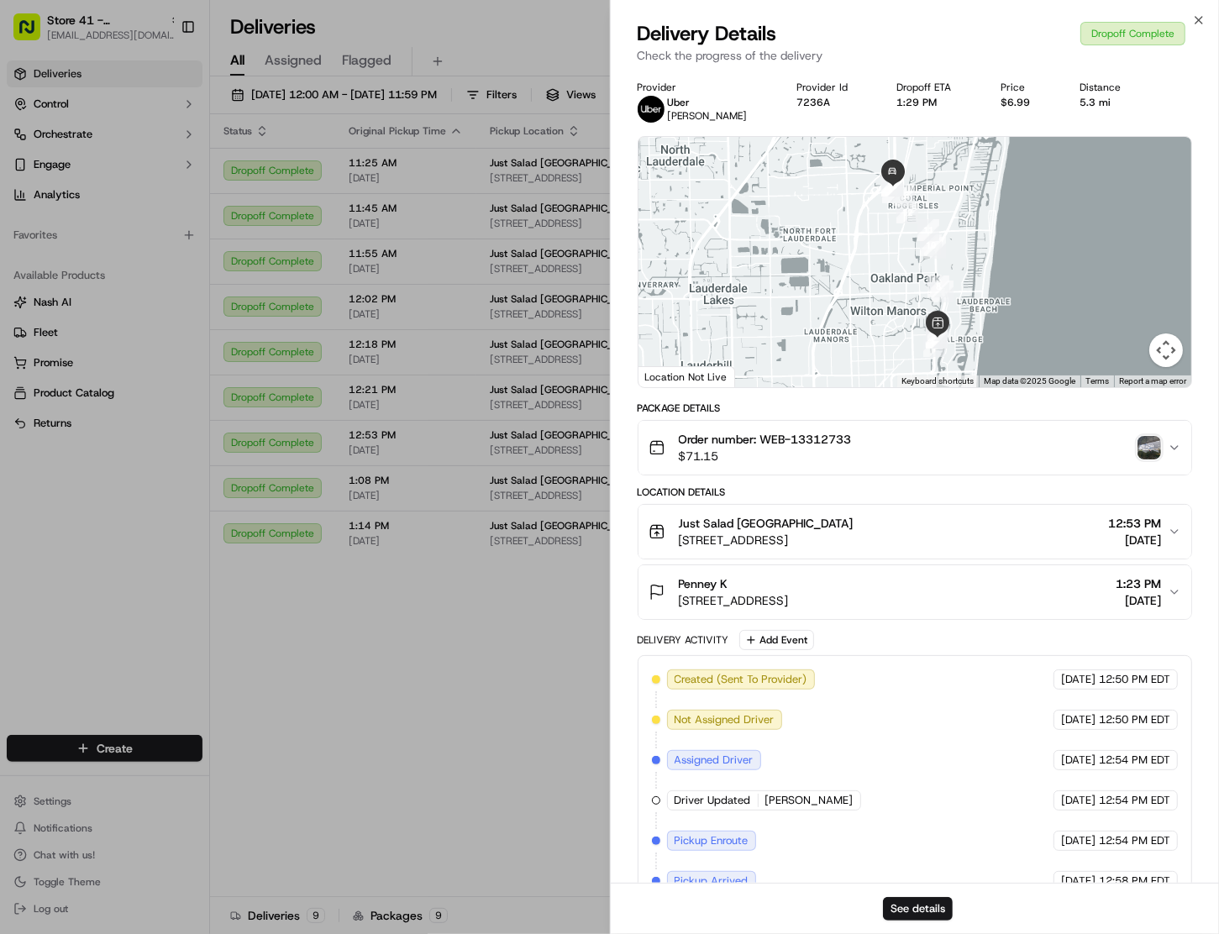
click at [1149, 446] on img "button" at bounding box center [1149, 448] width 24 height 24
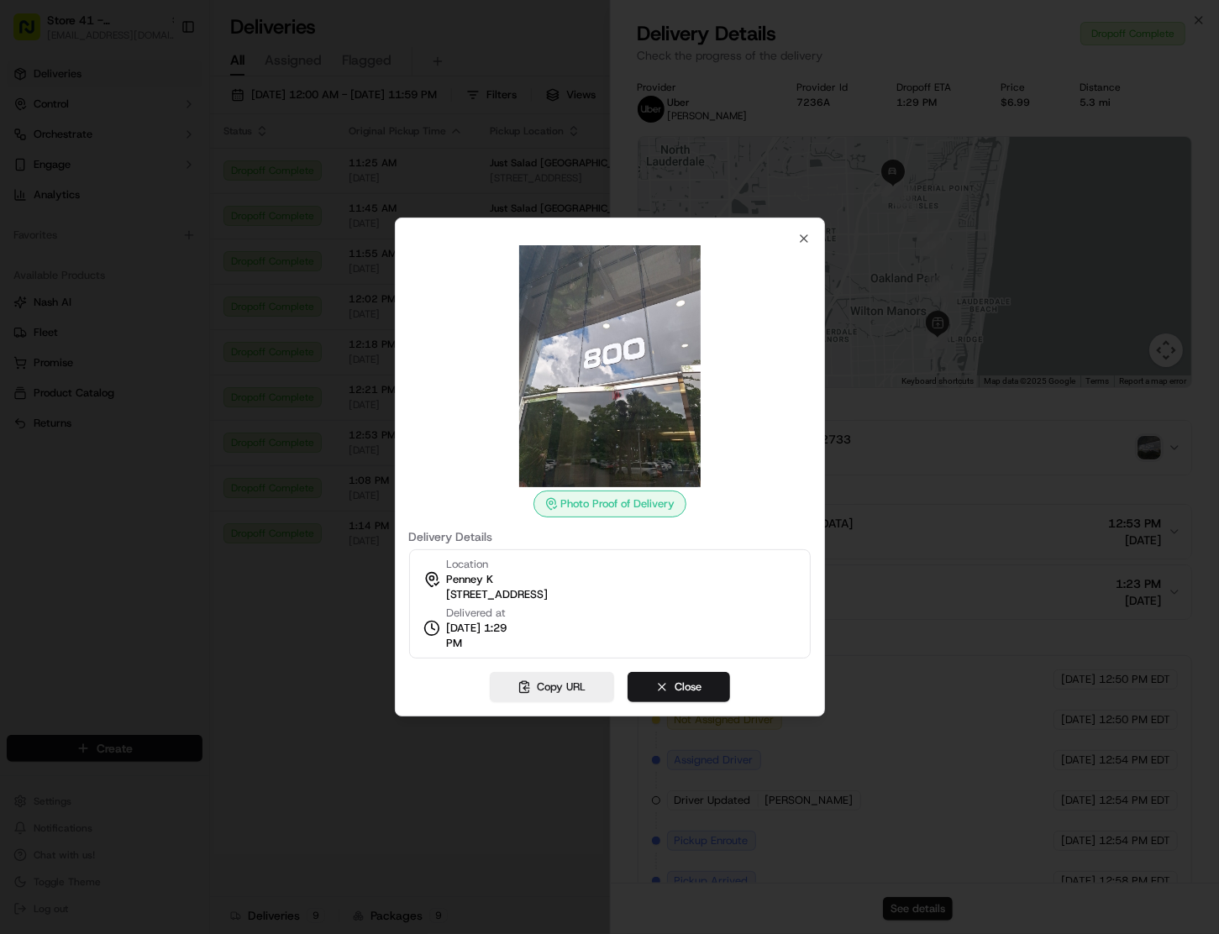
click at [322, 606] on div at bounding box center [609, 467] width 1219 height 934
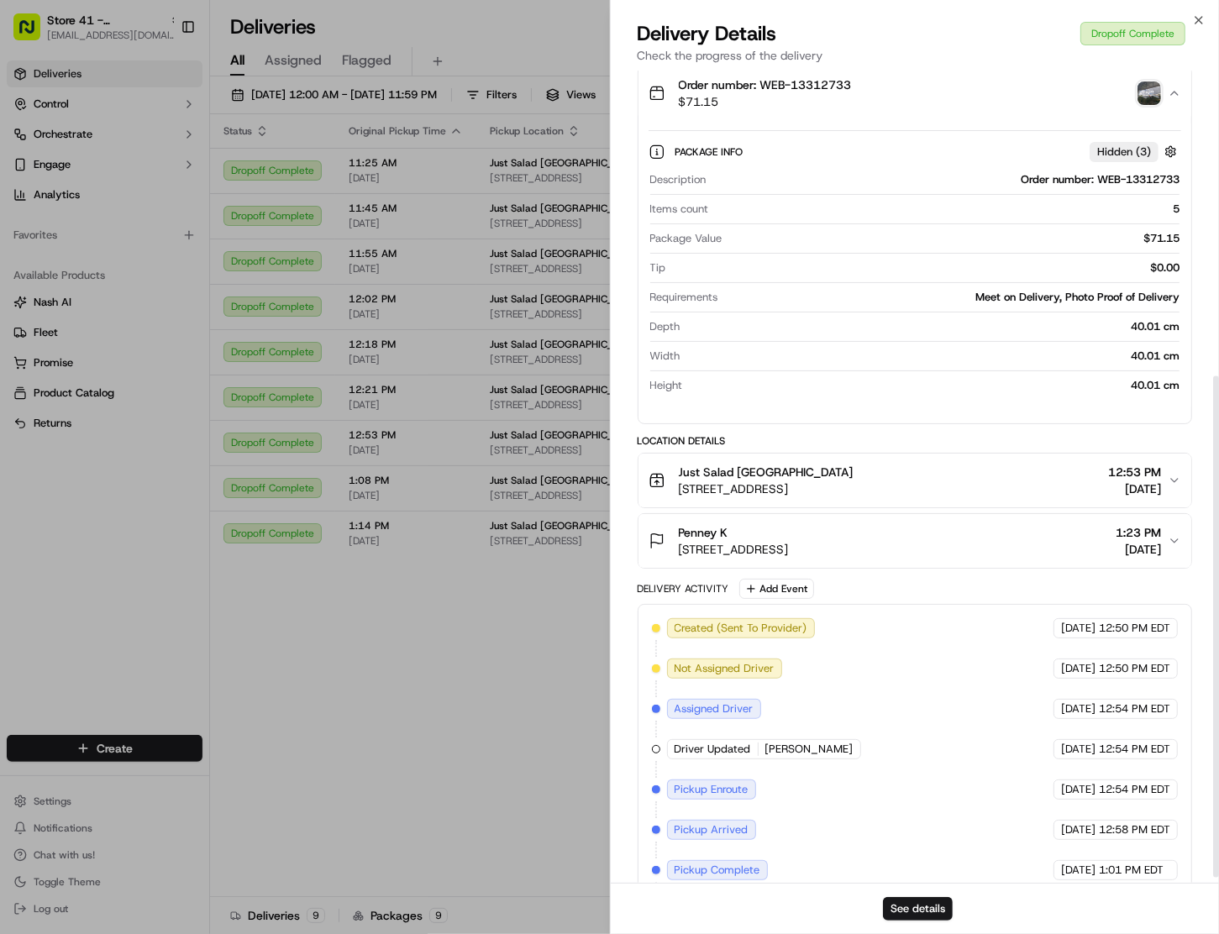
scroll to position [502, 0]
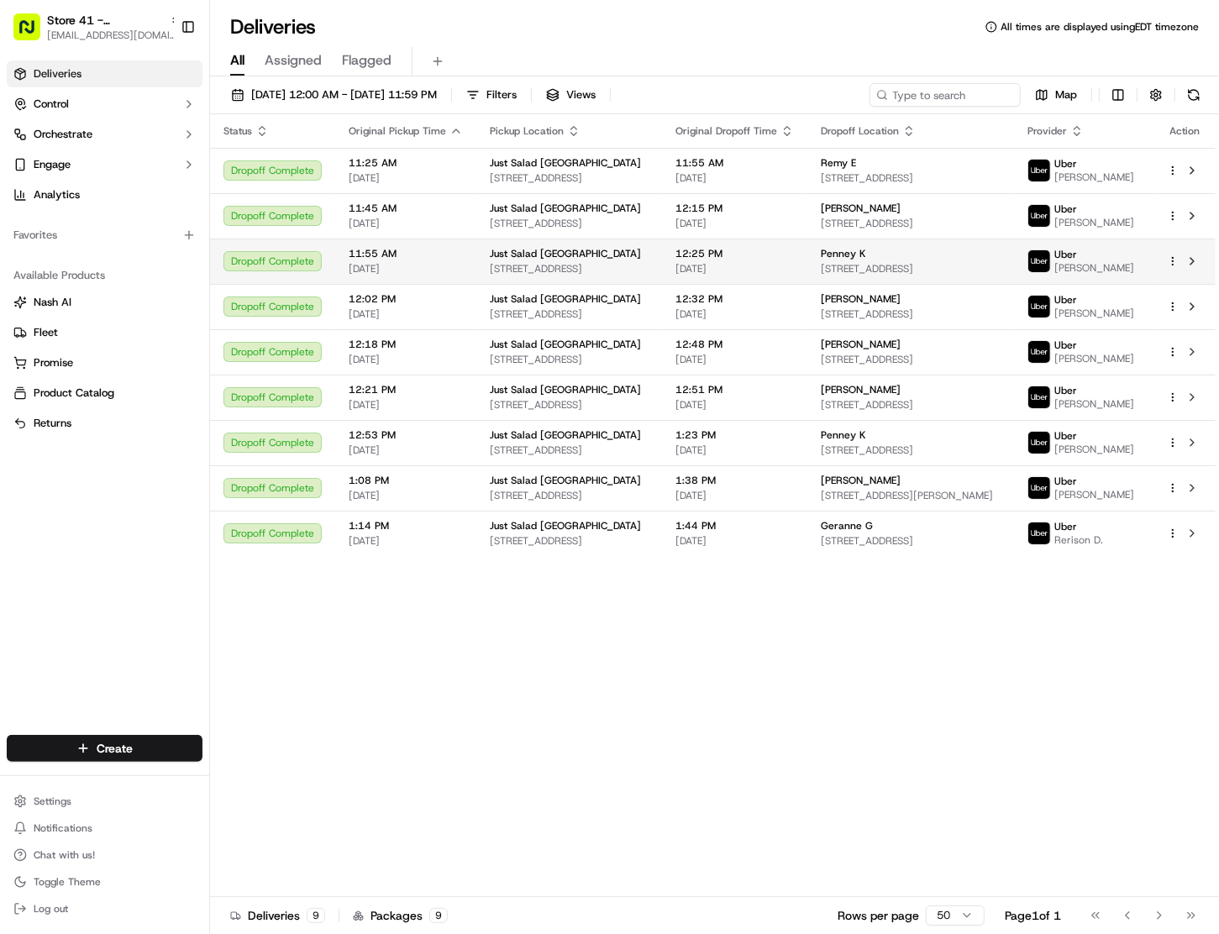
click at [899, 275] on span "800 Corporate Dr #408, Fort Lauderdale, FL 33334, USA" at bounding box center [910, 268] width 181 height 13
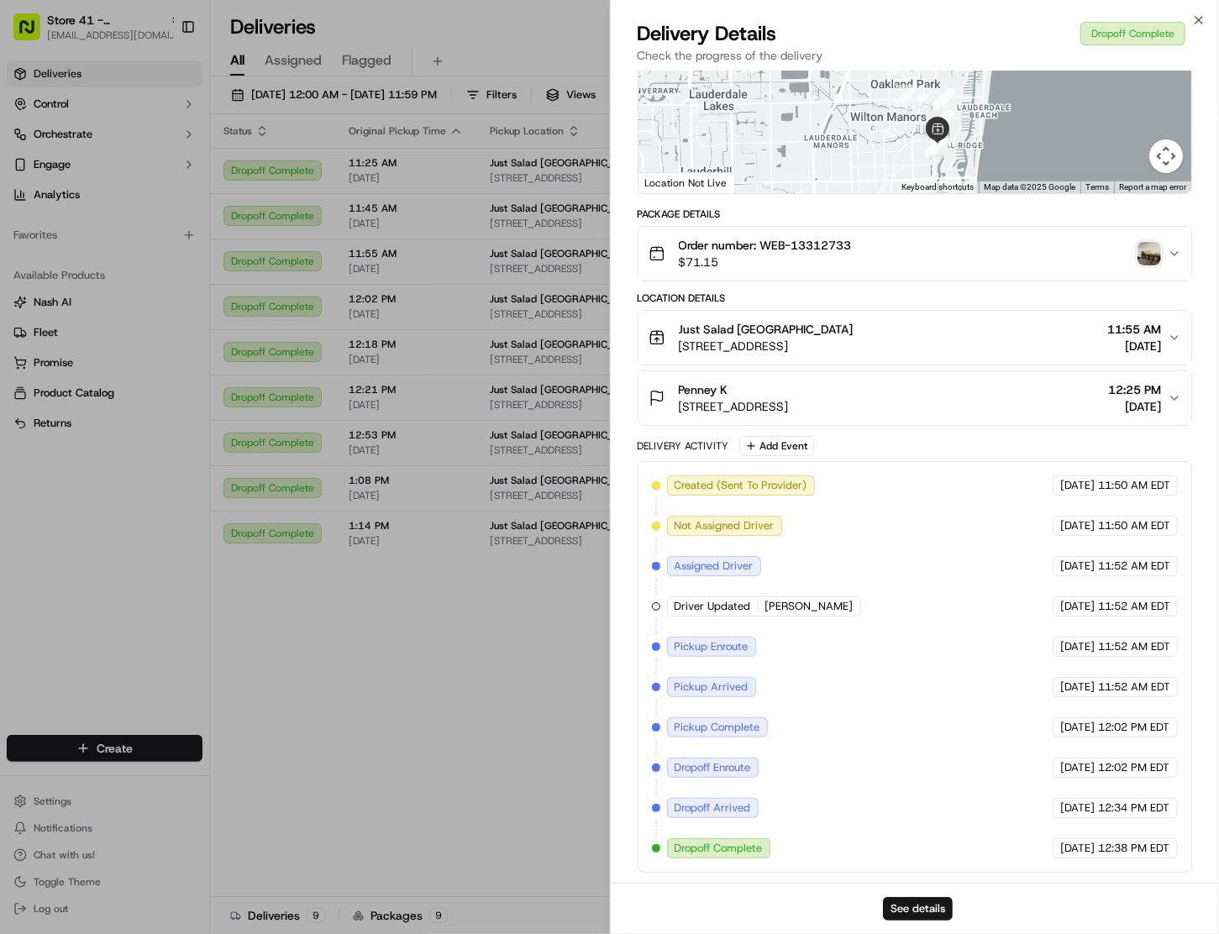
scroll to position [0, 0]
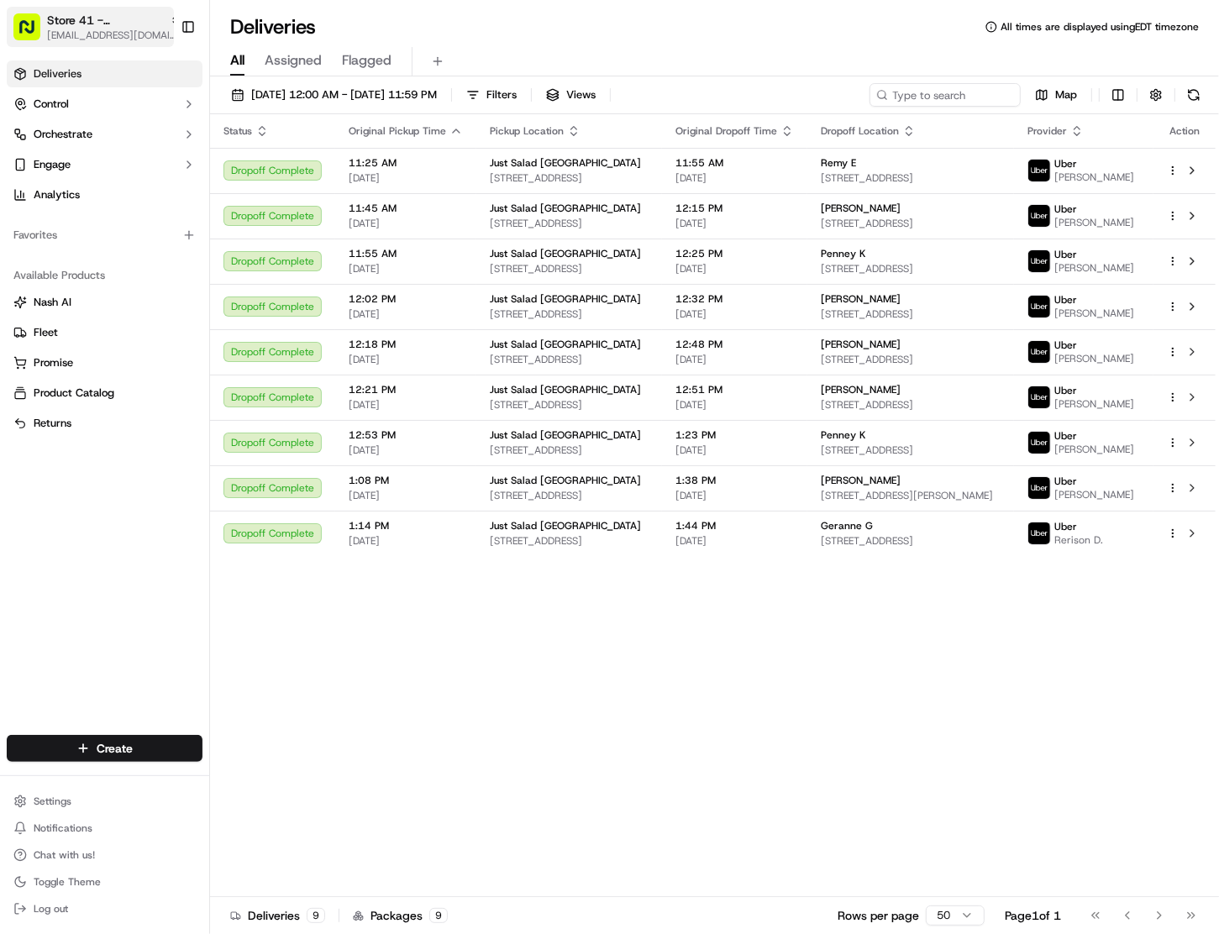
click at [78, 32] on span "[EMAIL_ADDRESS][DOMAIN_NAME]" at bounding box center [114, 35] width 134 height 13
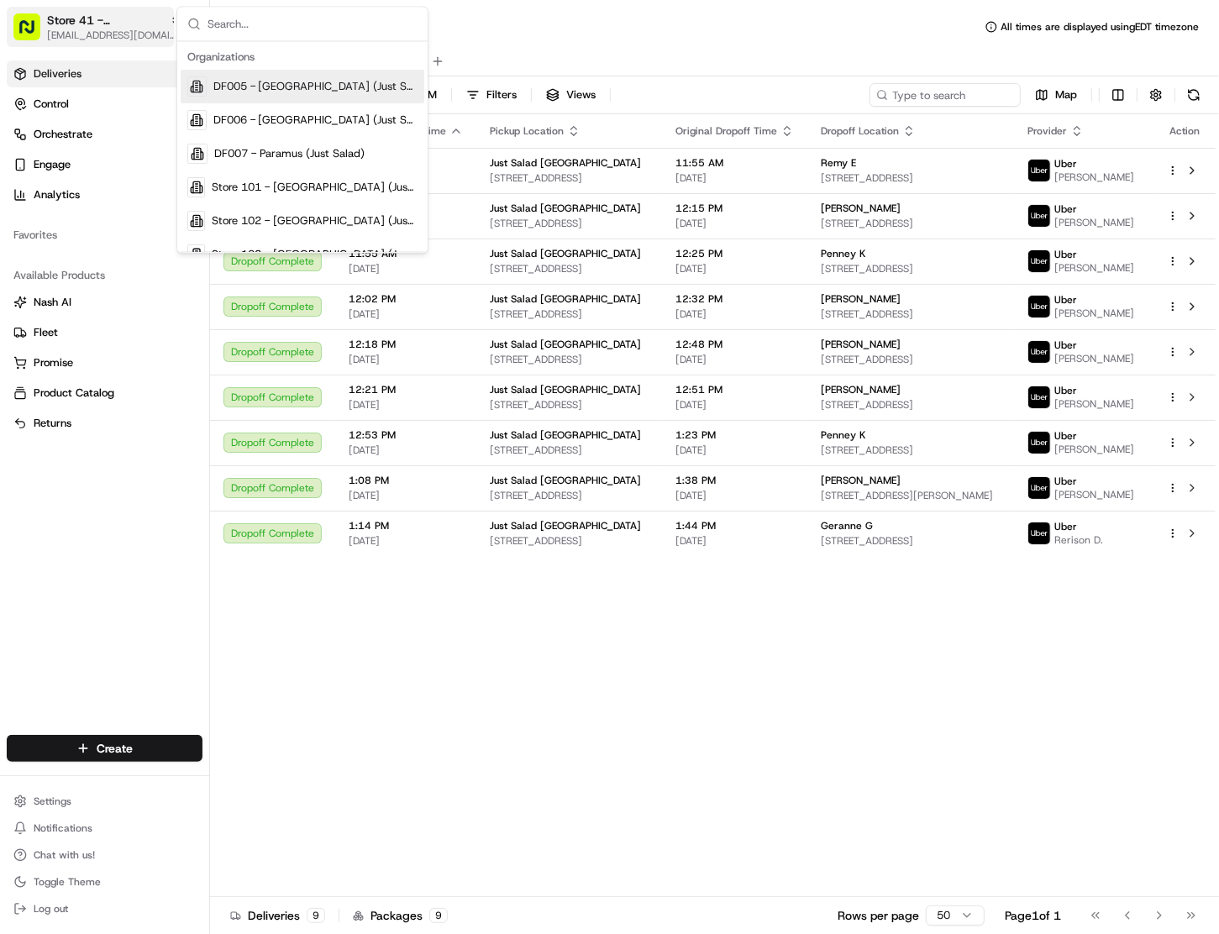
click at [81, 21] on span "Store 41 - Fort Lauderdale (Just Salad)" at bounding box center [105, 20] width 116 height 17
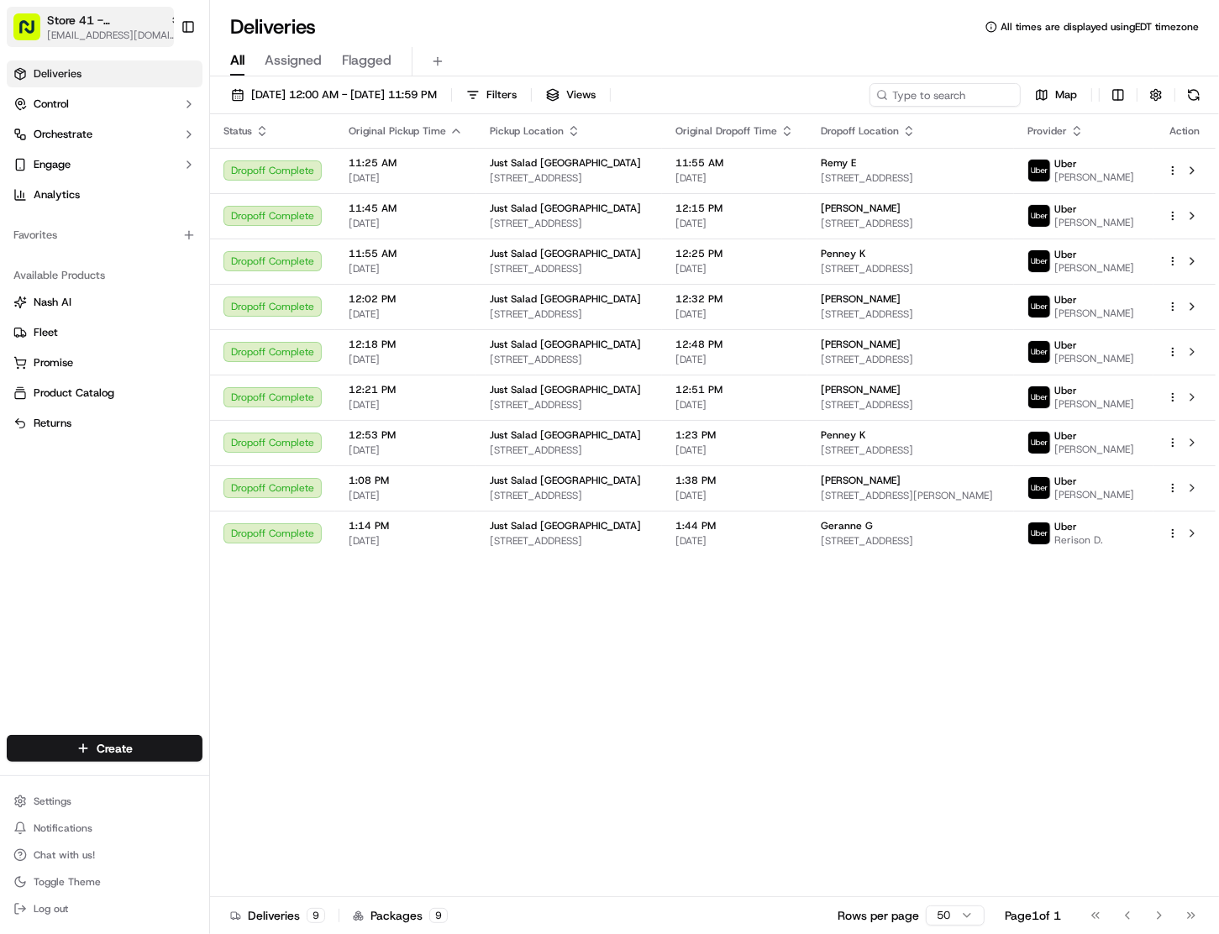
click at [81, 21] on span "Store 41 - Fort Lauderdale (Just Salad)" at bounding box center [105, 20] width 116 height 17
type input "48"
click at [260, 86] on span "Store 48 - Brickell (Just Salad)" at bounding box center [290, 87] width 153 height 15
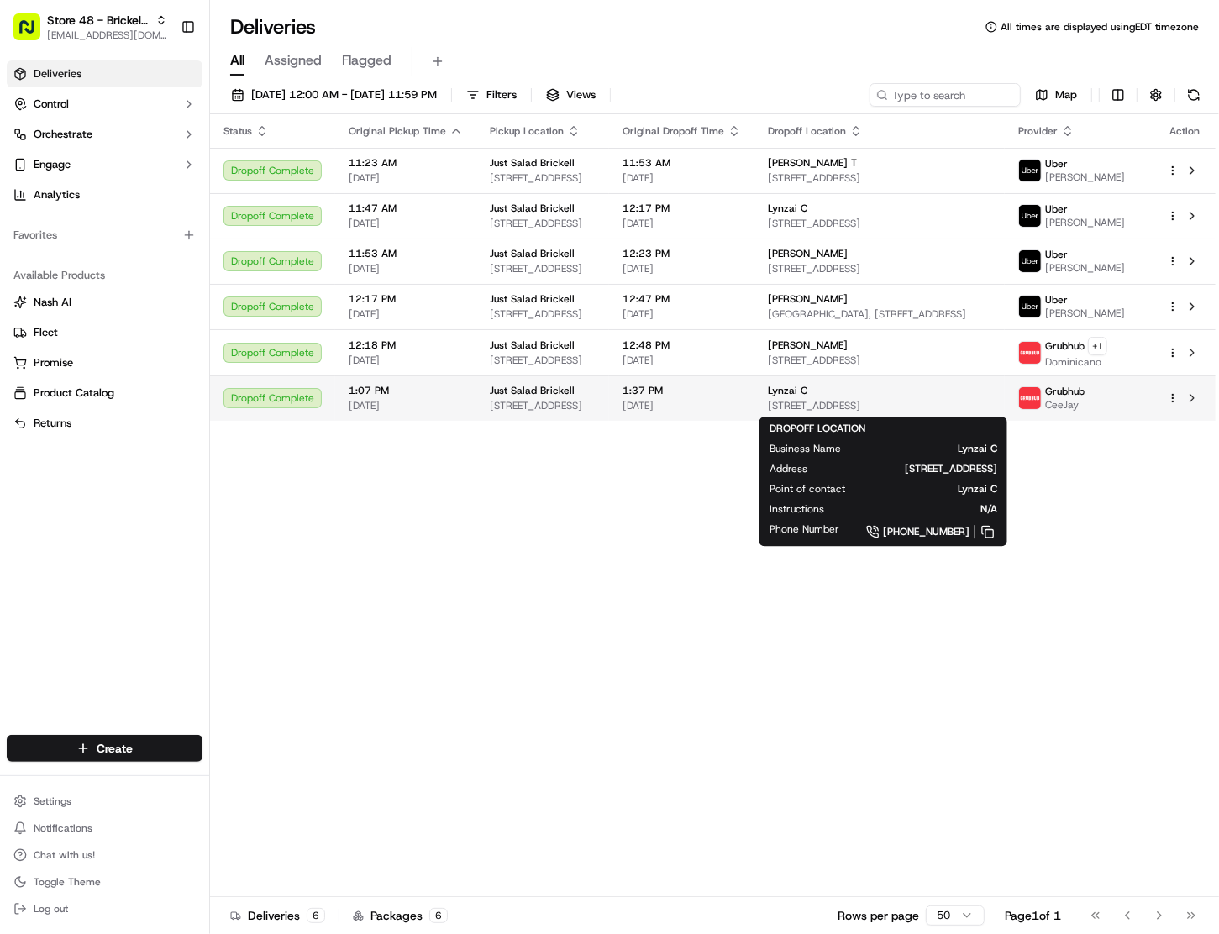
click at [880, 396] on div "Lynzai C" at bounding box center [880, 390] width 224 height 13
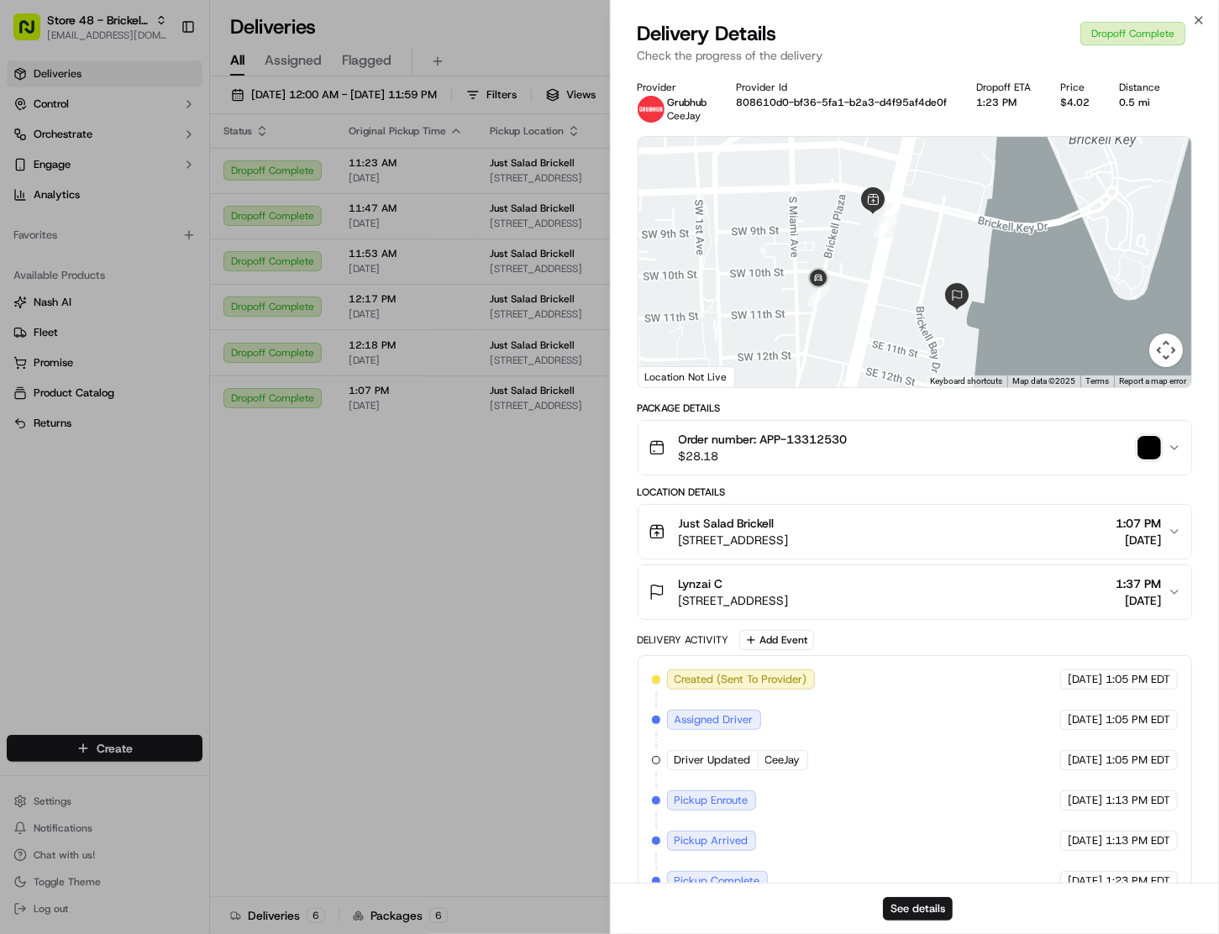
scroll to position [199, 0]
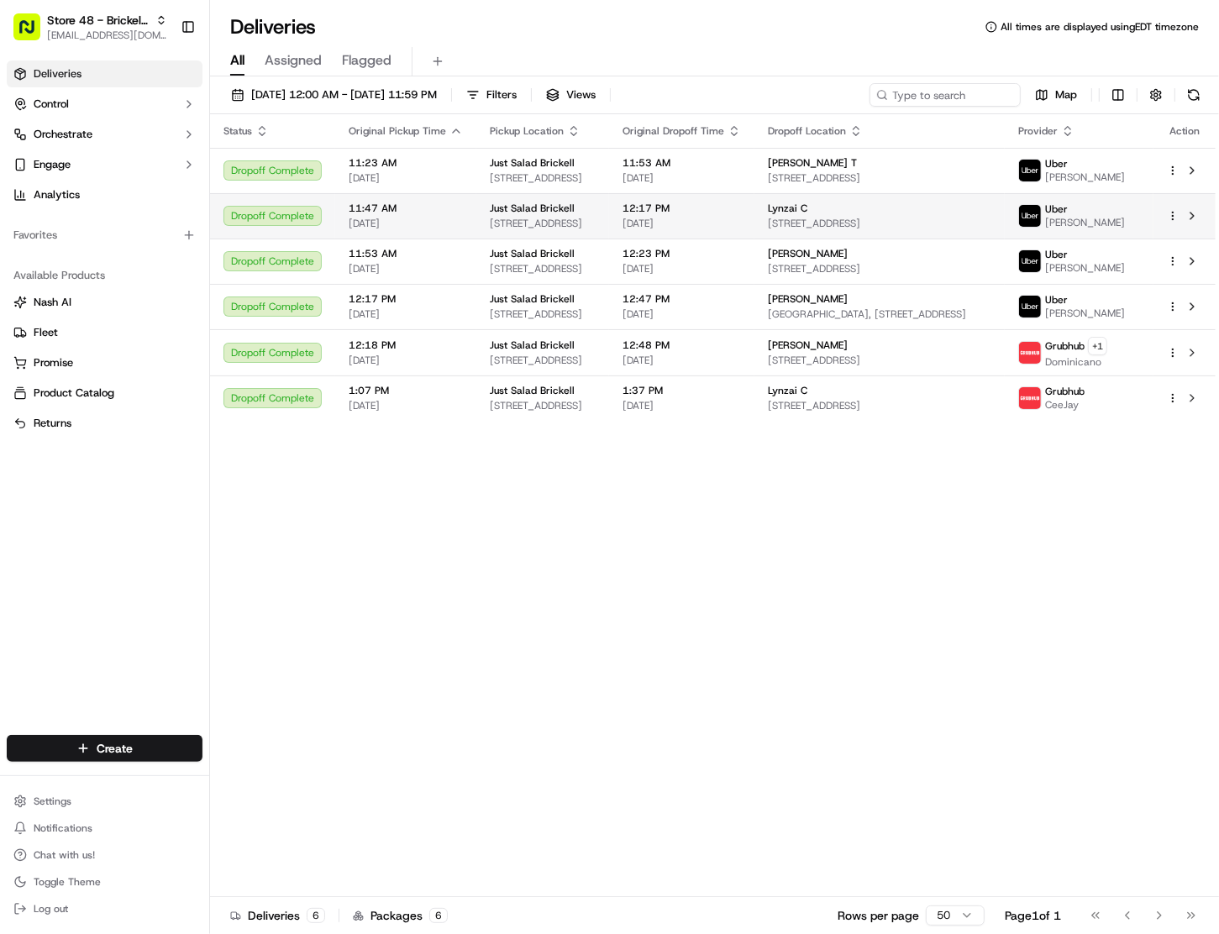
click at [861, 217] on span "1001 Brickell Bay Dr #900, Miami, FL 33131, USA" at bounding box center [880, 223] width 224 height 13
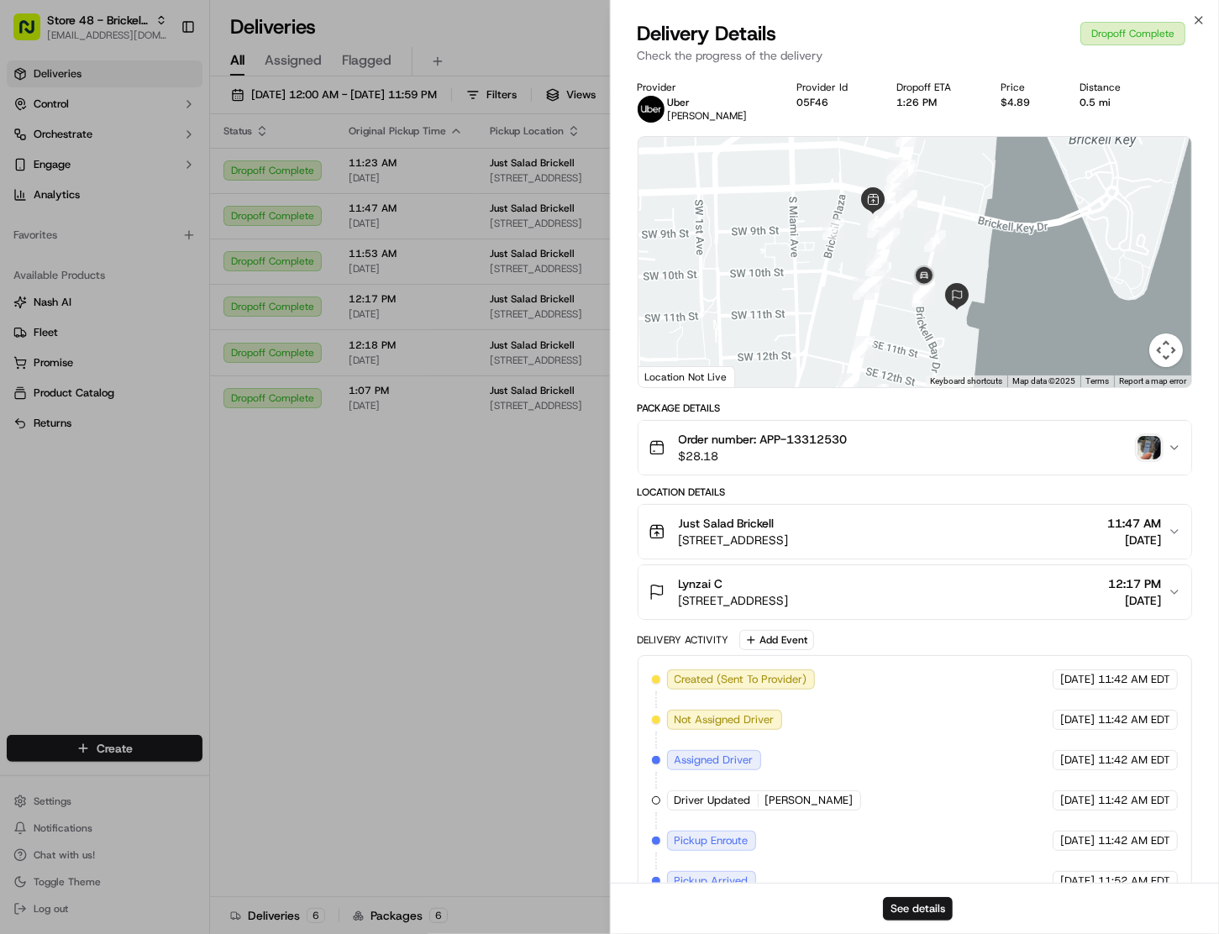
click at [1145, 450] on img "button" at bounding box center [1149, 448] width 24 height 24
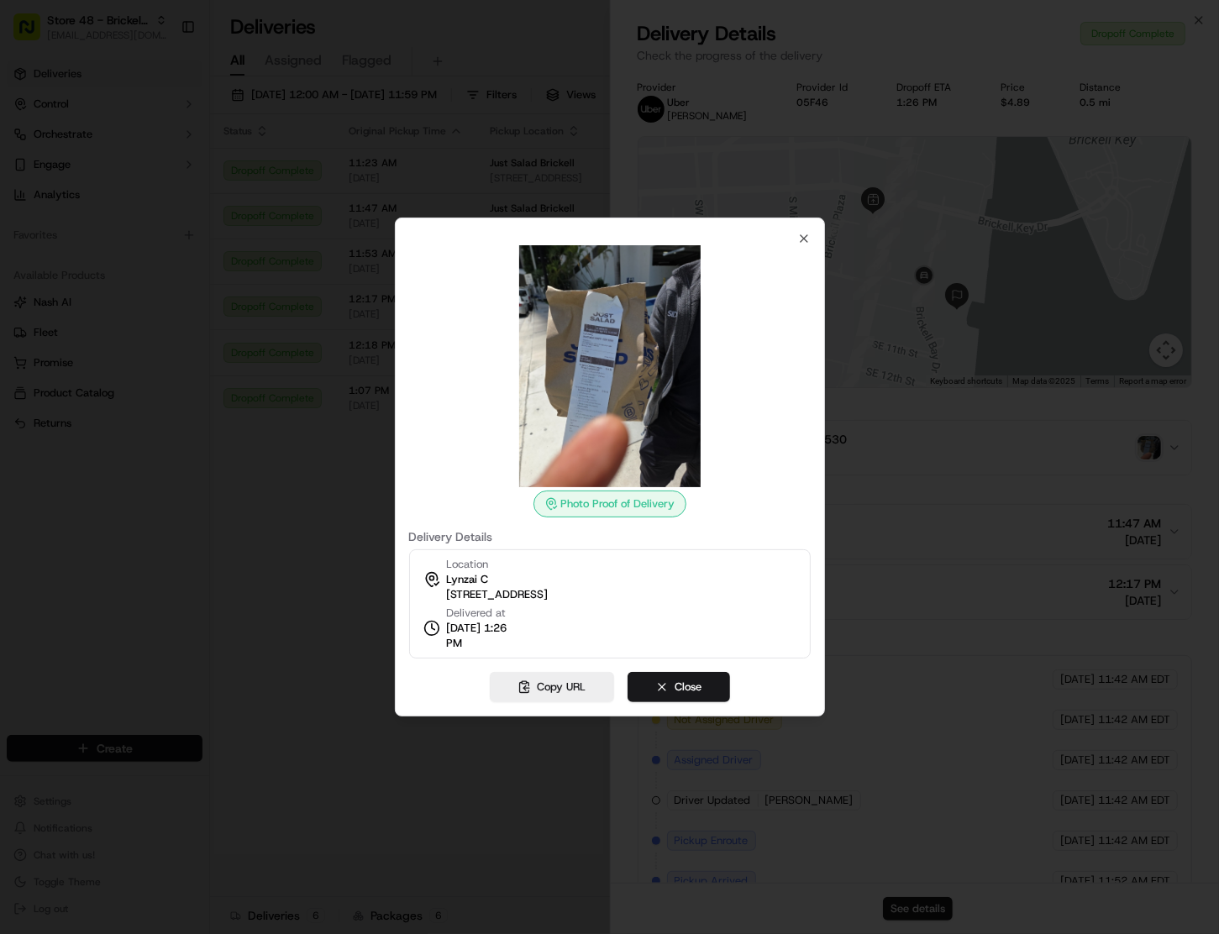
click at [385, 520] on div at bounding box center [609, 467] width 1219 height 934
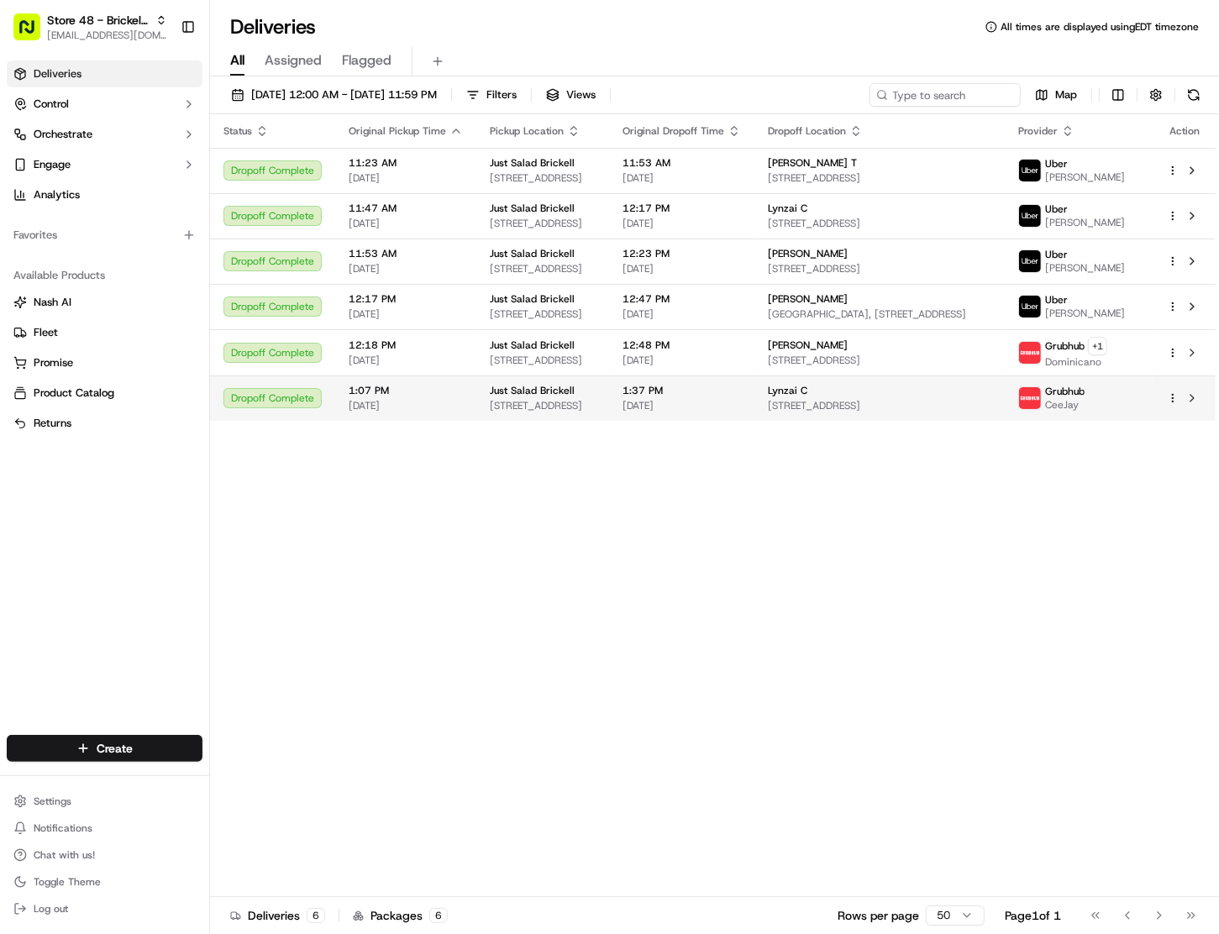
click at [875, 397] on div "Lynzai C" at bounding box center [880, 390] width 224 height 13
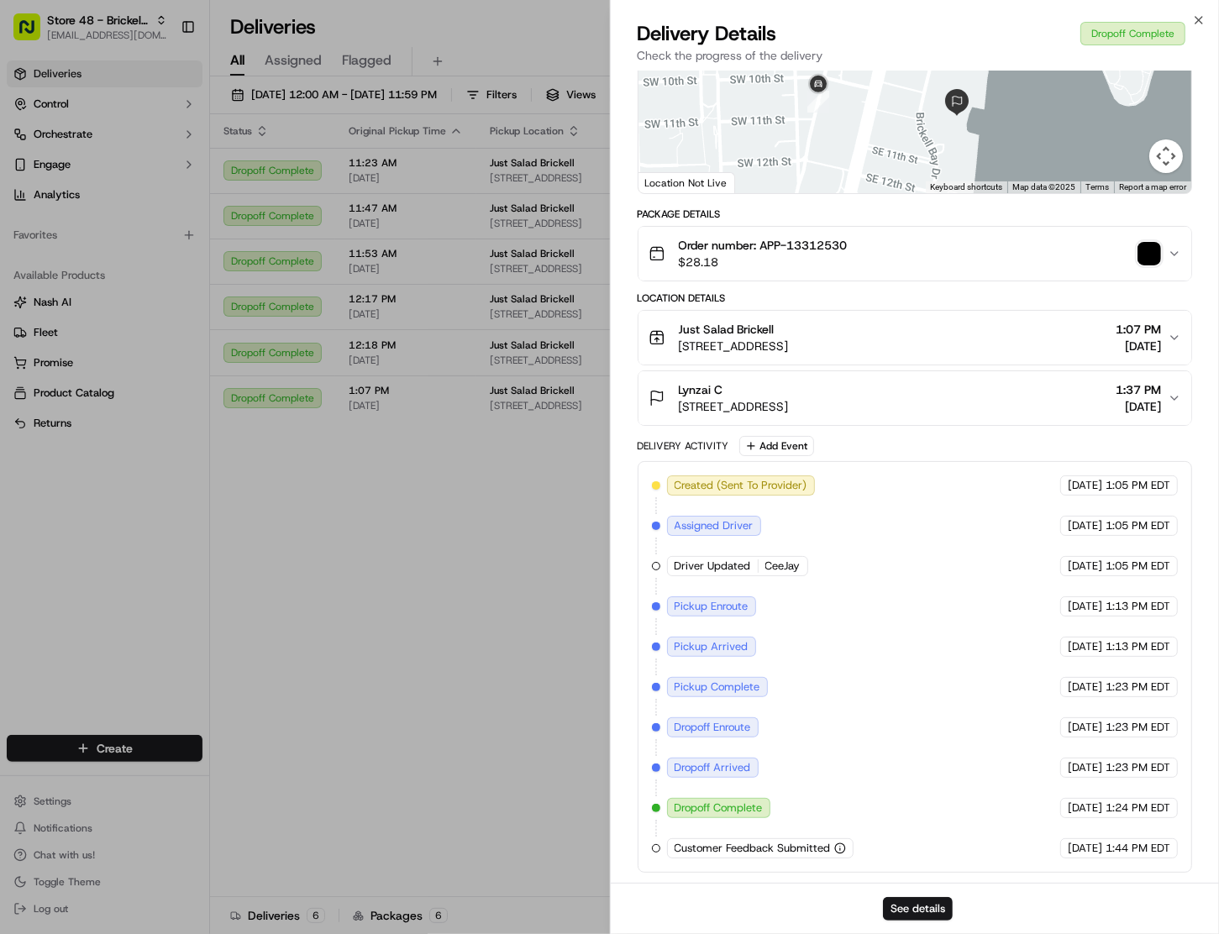
click at [841, 847] on icon "button" at bounding box center [840, 848] width 12 height 12
click at [836, 847] on icon "button" at bounding box center [840, 848] width 12 height 12
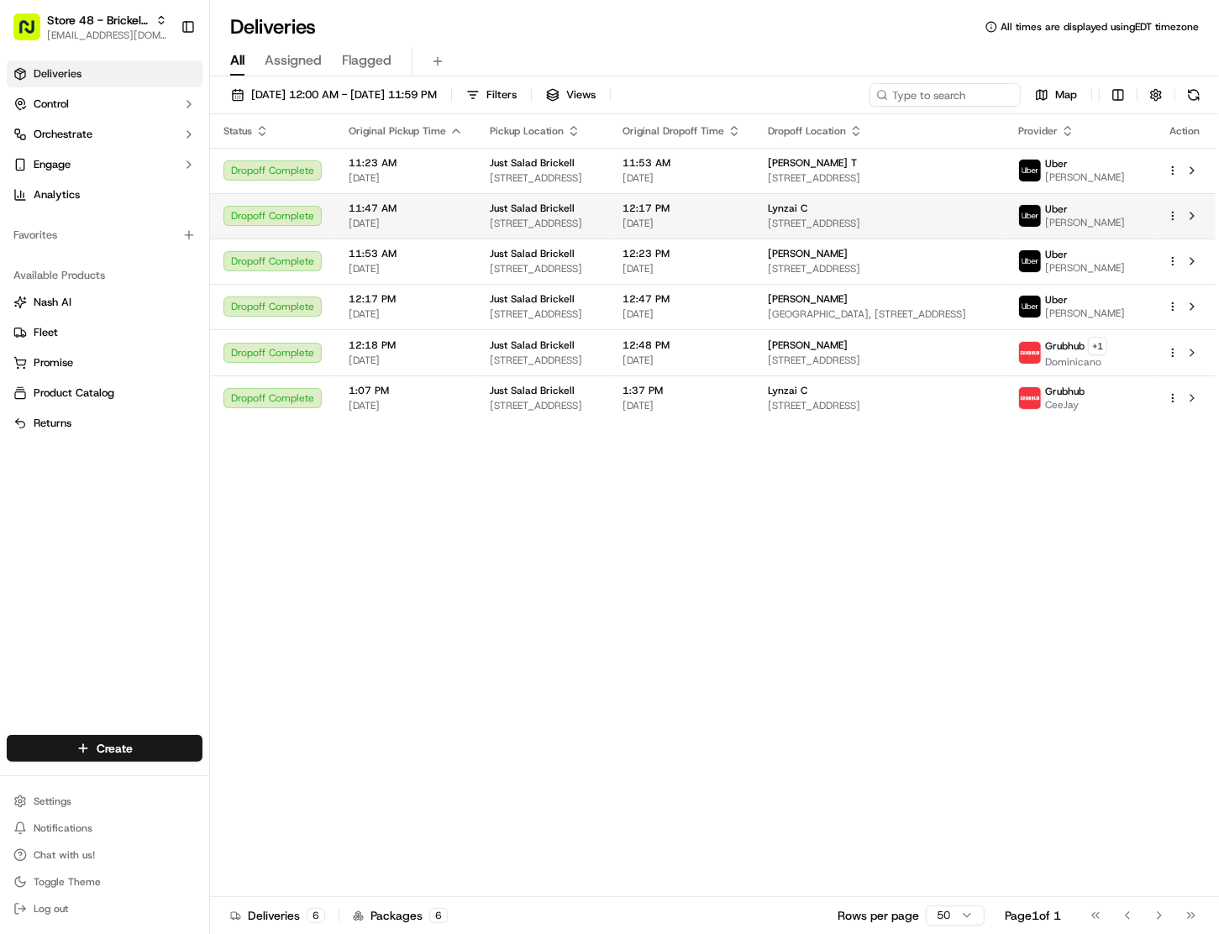
click at [863, 223] on span "1001 Brickell Bay Dr #900, Miami, FL 33131, USA" at bounding box center [880, 223] width 224 height 13
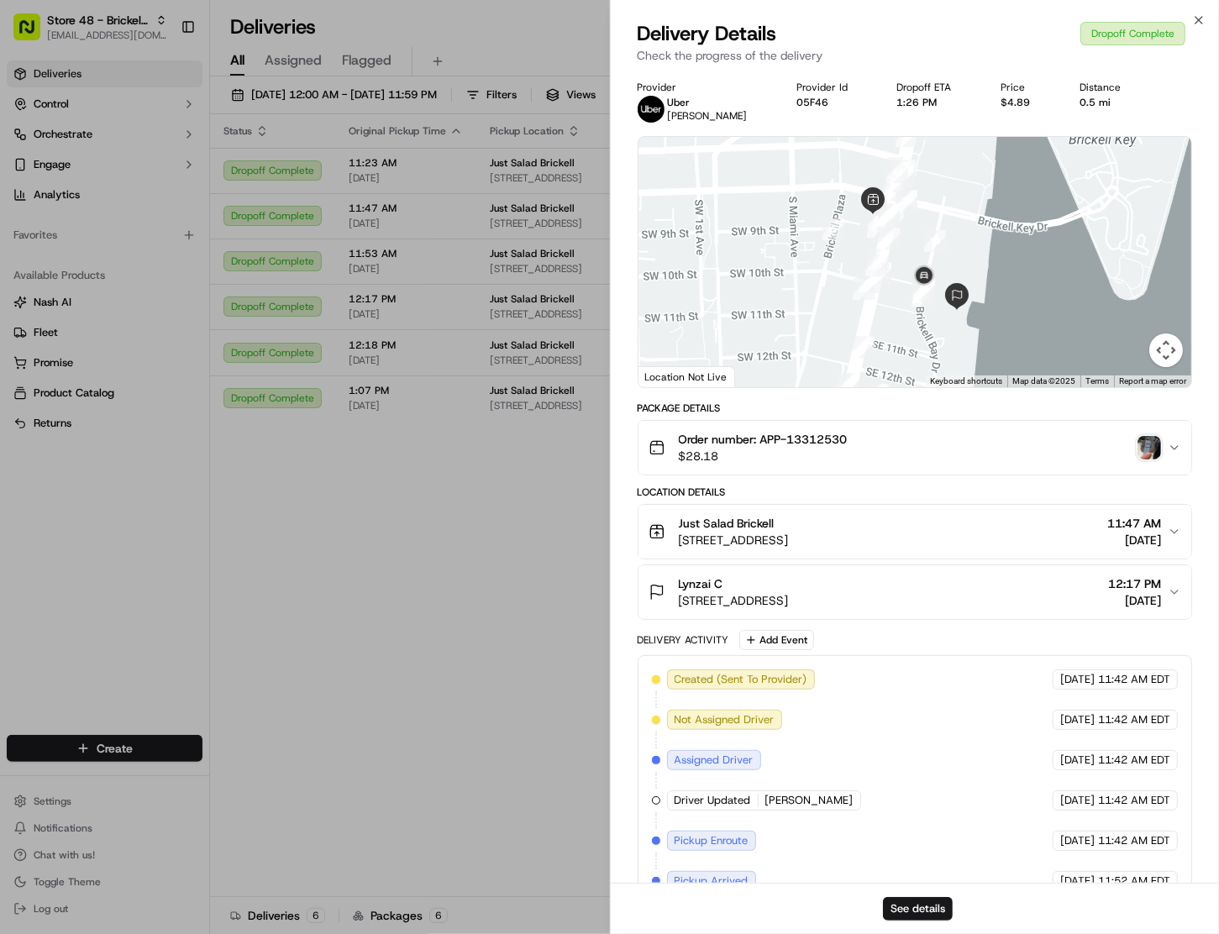
click at [822, 438] on span "Order number: APP-13312530" at bounding box center [763, 439] width 169 height 17
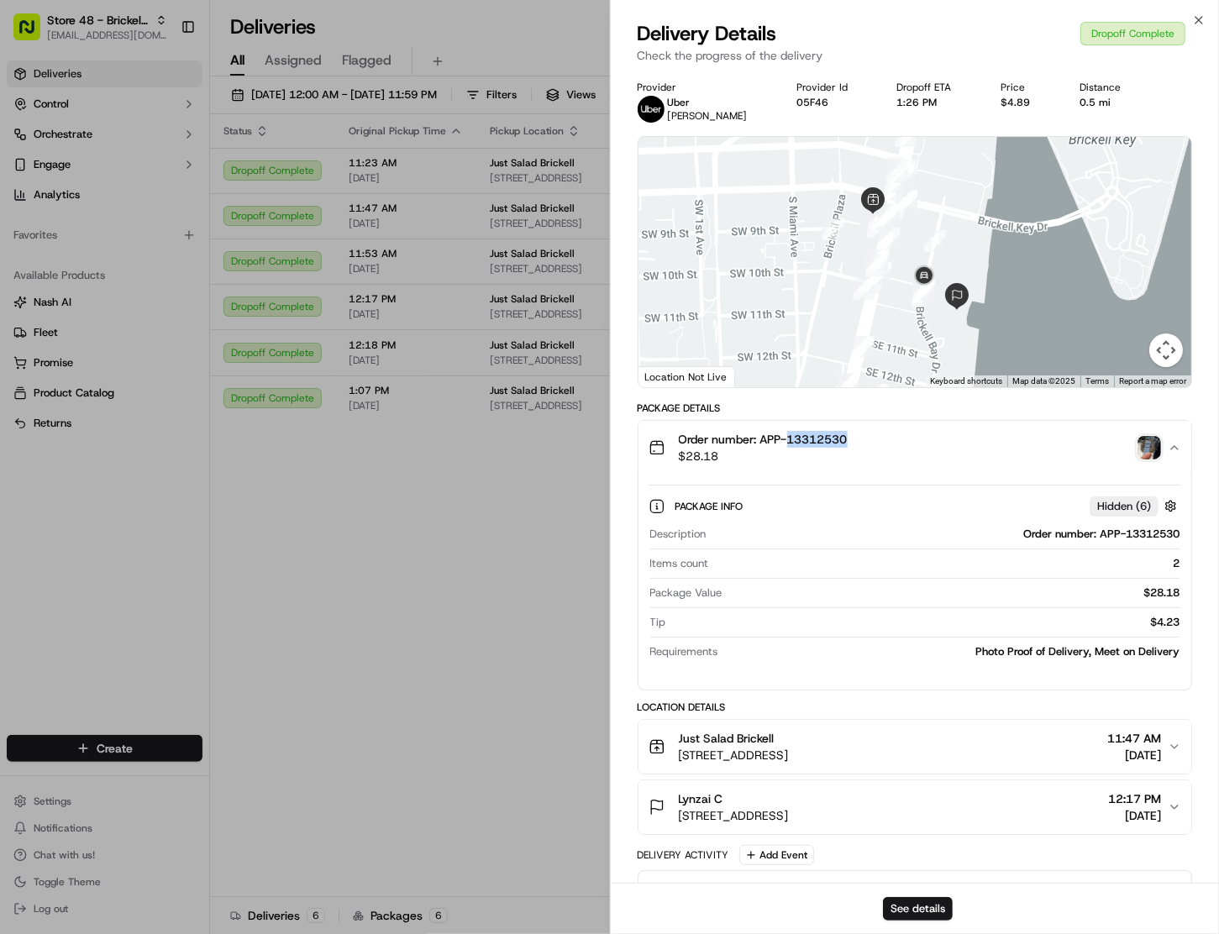
copy span "13312530"
